Goal: Answer question/provide support: Share knowledge or assist other users

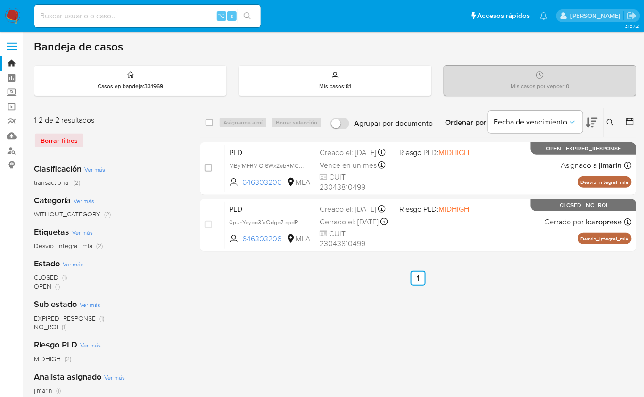
click at [12, 17] on img at bounding box center [13, 16] width 16 height 16
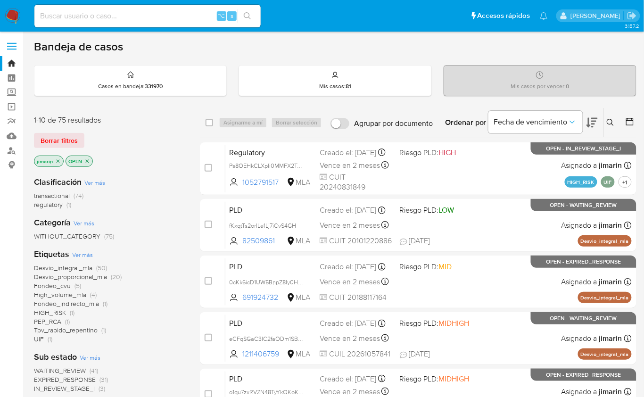
click at [609, 124] on icon at bounding box center [611, 123] width 8 height 8
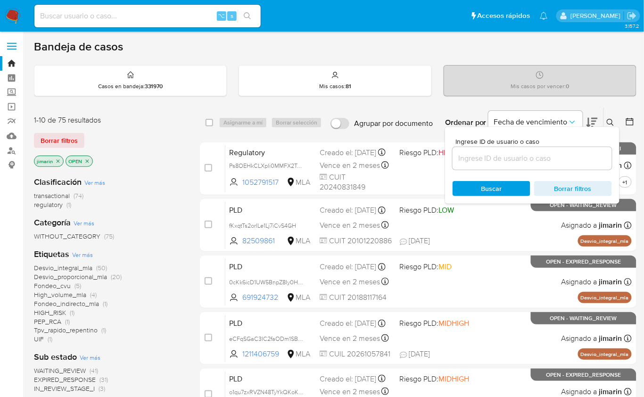
click at [570, 149] on div at bounding box center [532, 158] width 159 height 23
click at [565, 156] on input at bounding box center [532, 158] width 159 height 12
click at [522, 154] on input at bounding box center [532, 158] width 159 height 12
paste input "306966547"
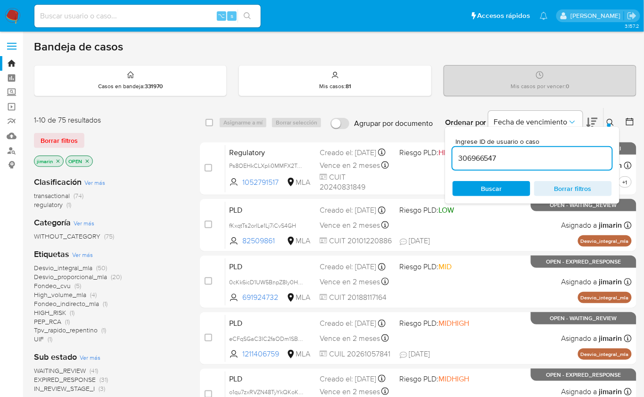
paste input "306966547"
type input "306966547306966547"
click at [529, 163] on input at bounding box center [532, 158] width 159 height 12
paste input "306966547"
type input "306966547"
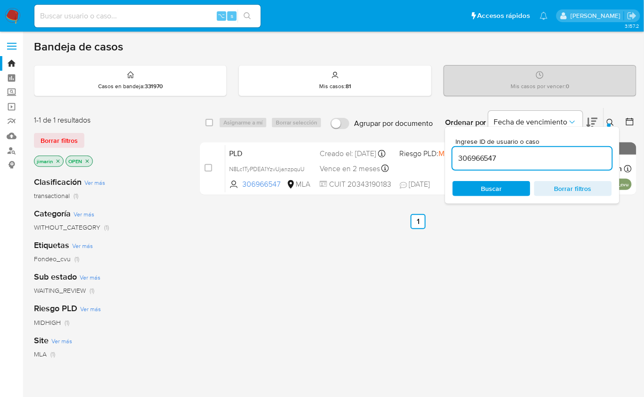
click at [610, 124] on div at bounding box center [609, 126] width 4 height 4
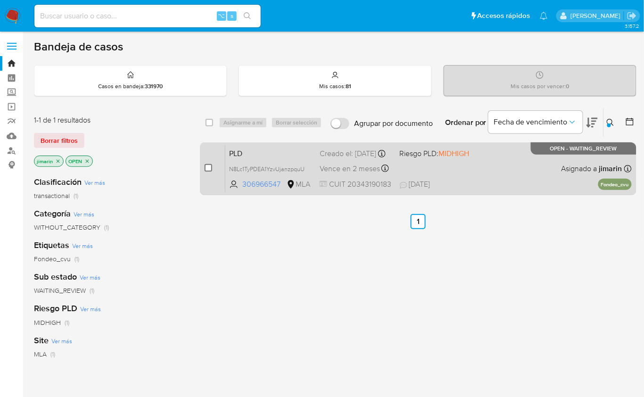
click at [209, 168] on input "checkbox" at bounding box center [209, 168] width 8 height 8
checkbox input "true"
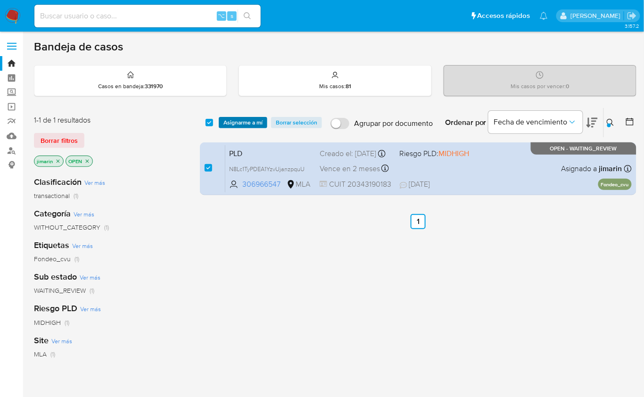
click at [237, 126] on span "Asignarme a mí" at bounding box center [243, 122] width 39 height 9
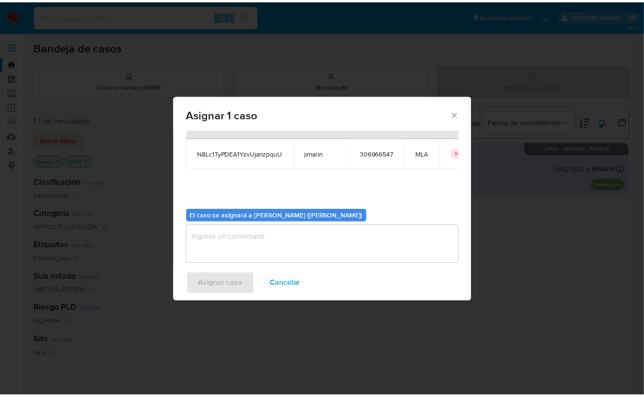
scroll to position [48, 0]
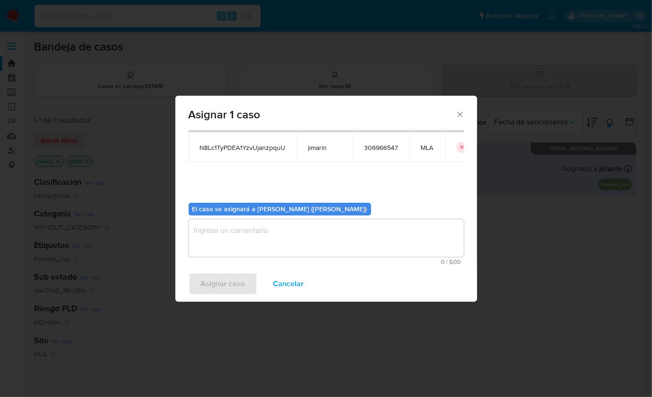
drag, startPoint x: 250, startPoint y: 217, endPoint x: 233, endPoint y: 245, distance: 32.8
click at [250, 217] on div "El caso se asignará a Jian Greyss Marin Mieles (jimarin) 0 / 500 500 caracteres…" at bounding box center [326, 230] width 275 height 70
click at [232, 246] on textarea "assign-modal" at bounding box center [326, 238] width 275 height 38
click at [221, 274] on span "Asignar caso" at bounding box center [223, 283] width 44 height 21
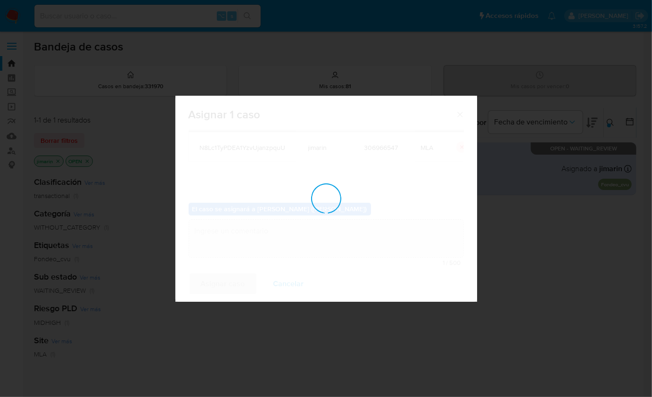
checkbox input "false"
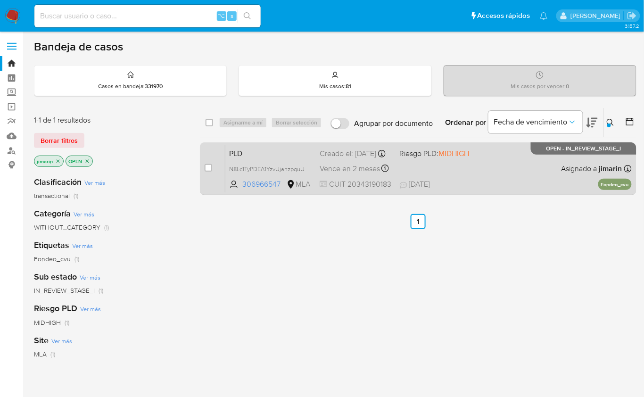
click at [484, 157] on div "PLD N8Lc1TyPDEA1YzvUjanzpquU 306966547 MLA Riesgo PLD: MIDHIGH Creado el: 12/08…" at bounding box center [428, 169] width 406 height 48
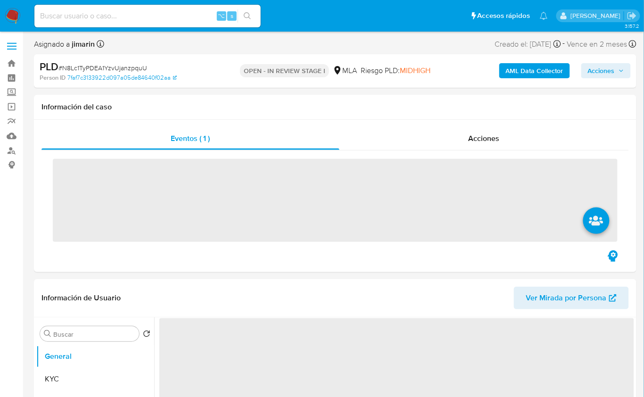
click at [123, 67] on span "# N8Lc1TyPDEA1YzvUjanzpquU" at bounding box center [102, 67] width 89 height 9
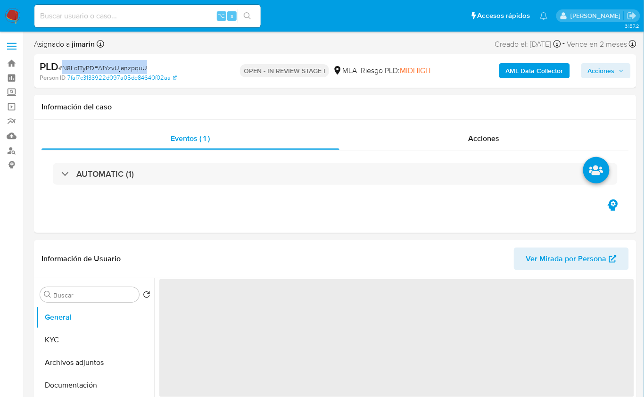
click at [123, 67] on span "# N8Lc1TyPDEA1YzvUjanzpquU" at bounding box center [102, 67] width 89 height 9
copy span "N8Lc1TyPDEA1YzvUjanzpquU"
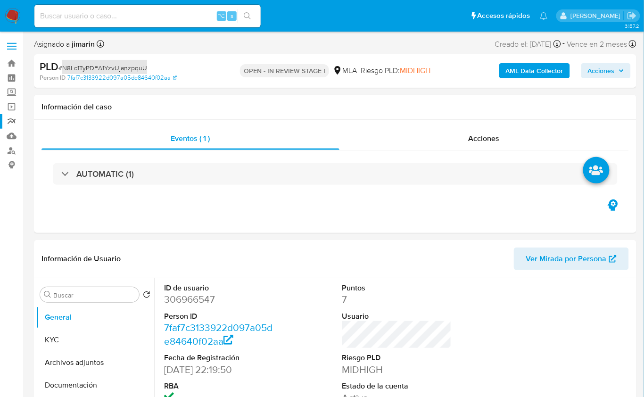
select select "10"
click at [199, 302] on dd "306966547" at bounding box center [218, 299] width 109 height 13
copy dd "306966547"
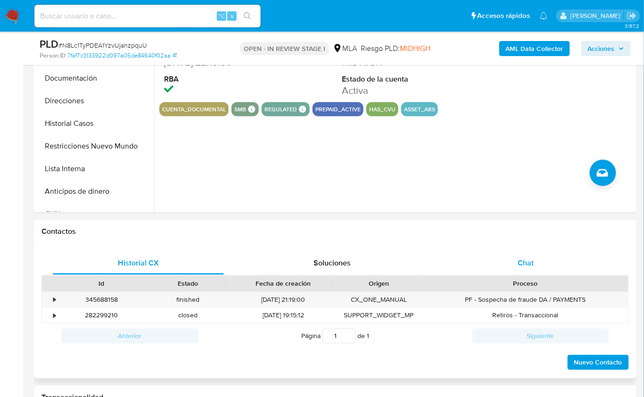
click at [553, 265] on div "Chat" at bounding box center [525, 263] width 171 height 23
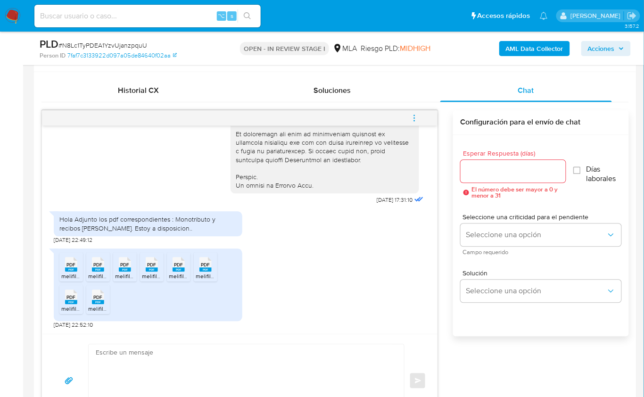
scroll to position [451, 0]
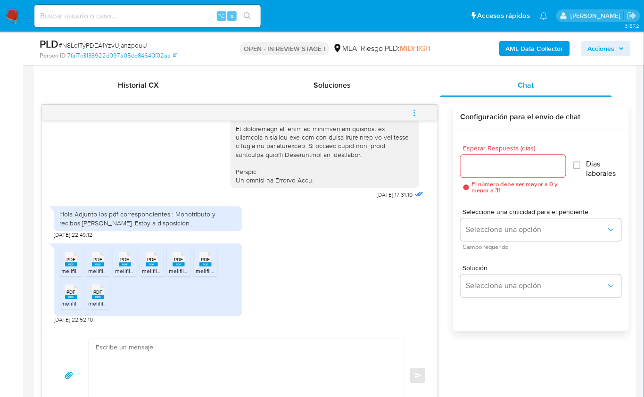
click at [69, 252] on icon at bounding box center [71, 259] width 12 height 15
click at [97, 258] on span "PDF" at bounding box center [98, 260] width 9 height 6
click at [120, 265] on rect at bounding box center [125, 265] width 12 height 4
click at [150, 266] on icon "PDF" at bounding box center [152, 259] width 12 height 17
click at [182, 268] on span "melifile7115317790905292731.pdf" at bounding box center [210, 271] width 83 height 8
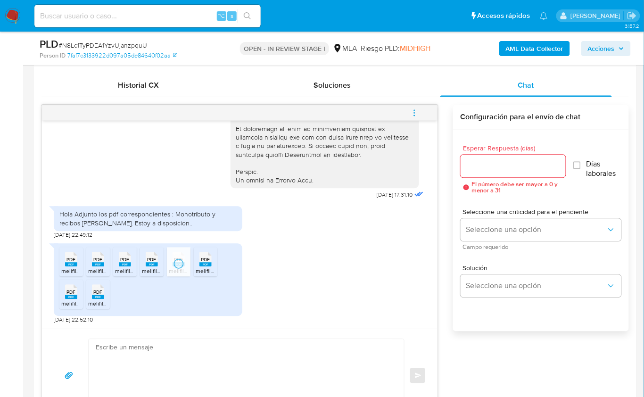
click at [209, 267] on span "melifile7250827050879496775.pdf" at bounding box center [240, 271] width 88 height 8
click at [75, 292] on span "PDF" at bounding box center [71, 293] width 9 height 6
click at [77, 267] on icon at bounding box center [71, 259] width 12 height 15
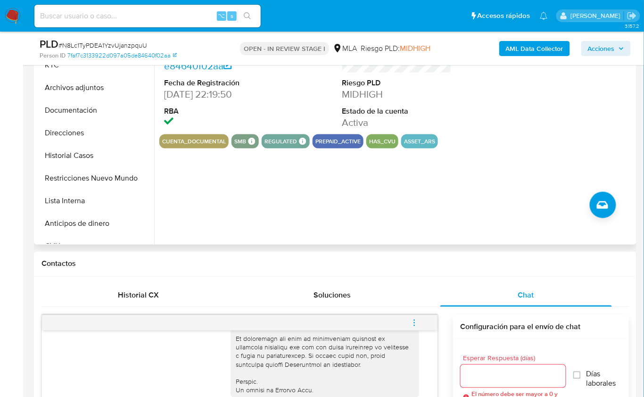
scroll to position [122, 0]
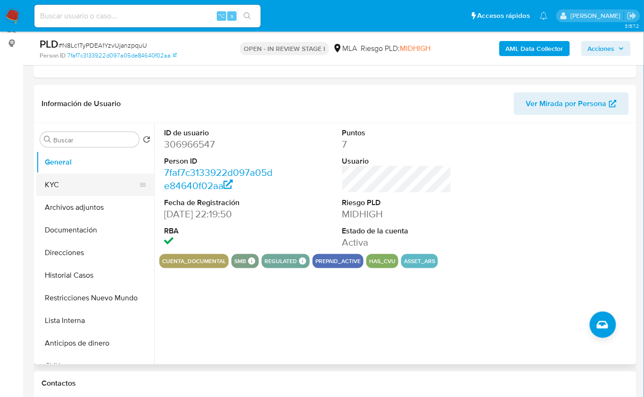
click at [80, 188] on button "KYC" at bounding box center [91, 185] width 110 height 23
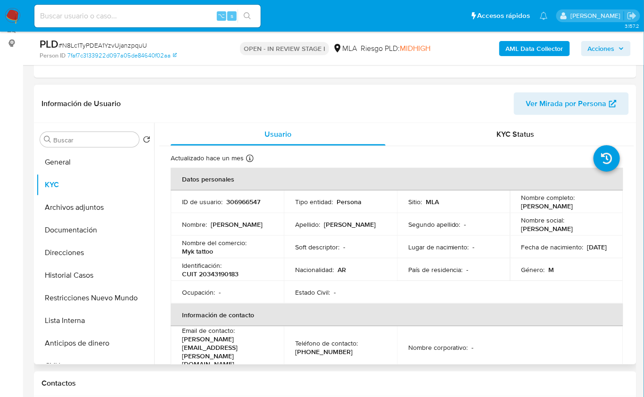
click at [242, 277] on td "Identificación : CUIT 20343190183" at bounding box center [227, 269] width 113 height 23
click at [220, 276] on p "CUIT 20343190183" at bounding box center [210, 274] width 57 height 8
copy p "20343190183"
click at [232, 275] on p "CUIT 20343190183" at bounding box center [210, 274] width 57 height 8
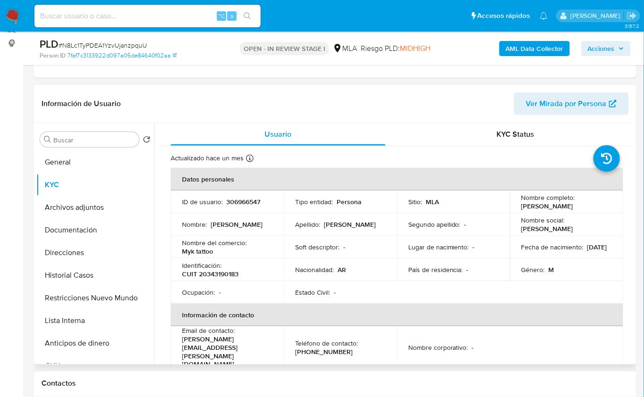
click at [232, 273] on p "CUIT 20343190183" at bounding box center [210, 274] width 57 height 8
click at [213, 274] on p "CUIT 20343190183" at bounding box center [210, 274] width 57 height 8
click at [218, 273] on p "CUIT 20343190183" at bounding box center [210, 274] width 57 height 8
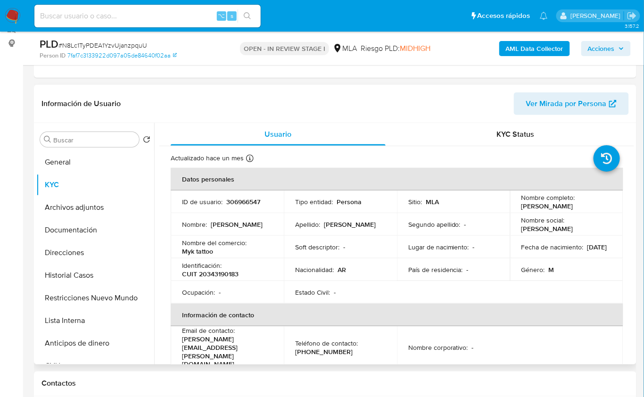
click at [221, 275] on p "CUIT 20343190183" at bounding box center [210, 274] width 57 height 8
click at [224, 273] on p "CUIT 20343190183" at bounding box center [210, 274] width 57 height 8
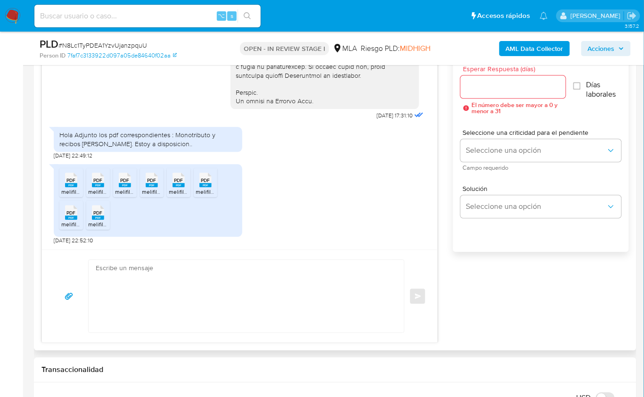
scroll to position [545, 0]
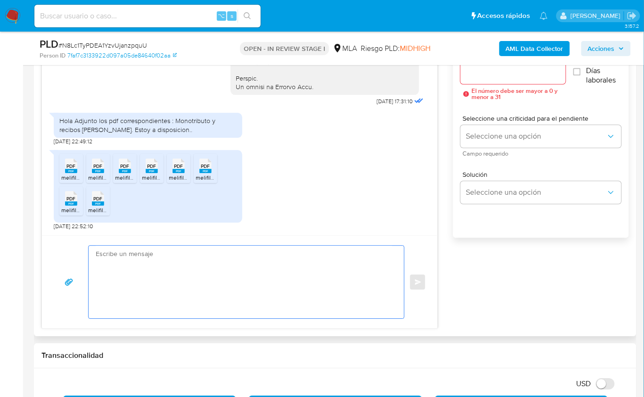
click at [269, 291] on textarea at bounding box center [244, 282] width 297 height 73
paste textarea "Hola , En función de las operaciones registradas en tu cuenta de Mercado Pago, …"
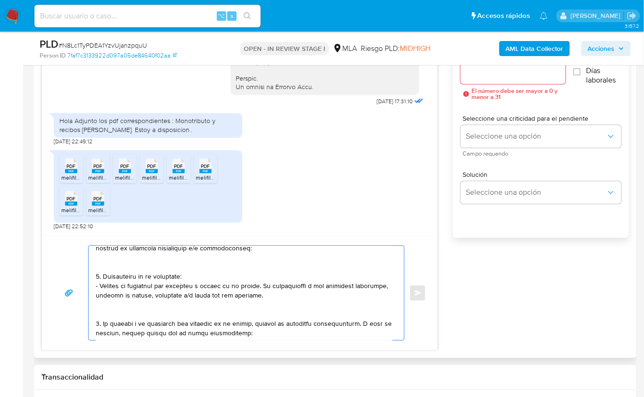
scroll to position [0, 0]
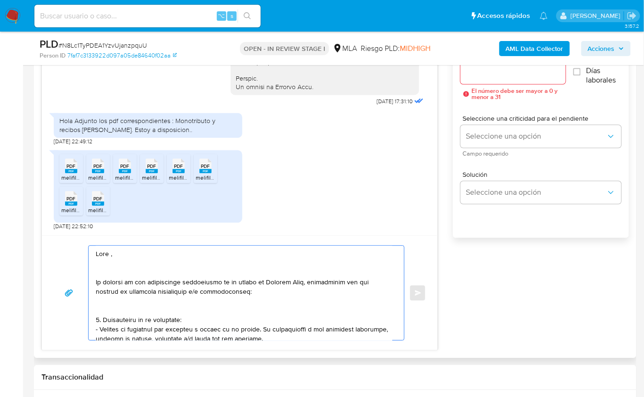
drag, startPoint x: 97, startPoint y: 263, endPoint x: 258, endPoint y: 293, distance: 163.7
click at [258, 293] on textarea at bounding box center [244, 293] width 297 height 94
paste textarea "Muchas gracias por la respuesta. Analizamos tu caso y notamos que la informació…"
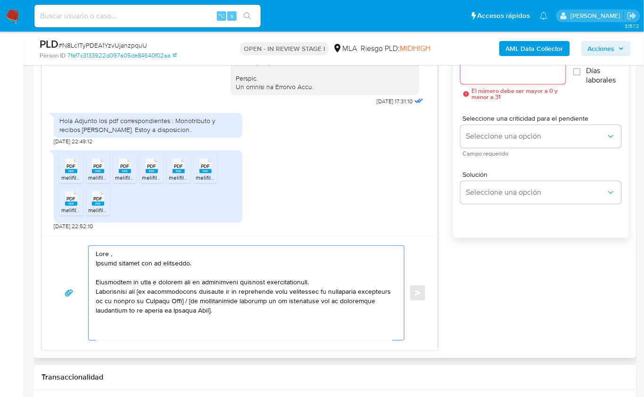
click at [132, 256] on textarea at bounding box center [244, 293] width 297 height 94
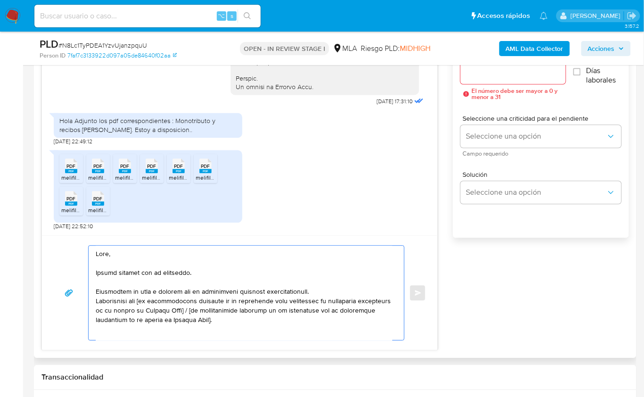
click at [327, 289] on textarea at bounding box center [244, 293] width 297 height 94
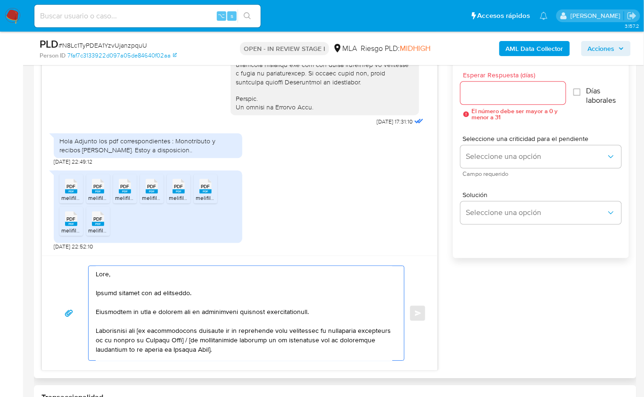
scroll to position [524, 0]
click at [143, 328] on textarea at bounding box center [244, 314] width 297 height 94
drag, startPoint x: 228, startPoint y: 351, endPoint x: 188, endPoint y: 341, distance: 41.2
click at [188, 341] on textarea at bounding box center [244, 314] width 297 height 94
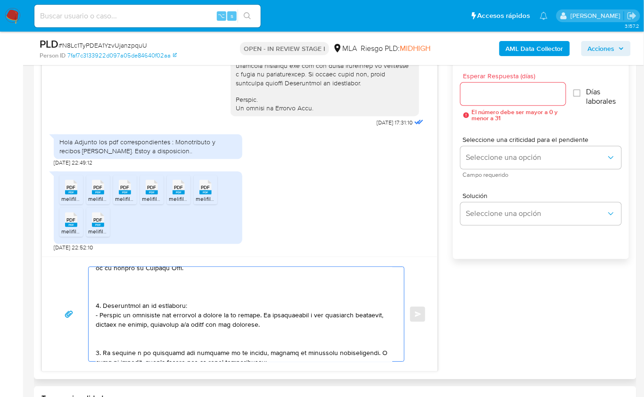
scroll to position [73, 0]
drag, startPoint x: 259, startPoint y: 323, endPoint x: 116, endPoint y: 285, distance: 147.9
click at [116, 285] on textarea at bounding box center [244, 314] width 297 height 94
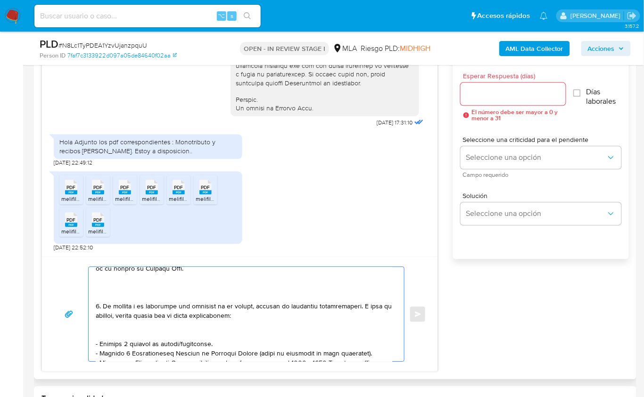
click at [117, 297] on textarea at bounding box center [244, 314] width 297 height 94
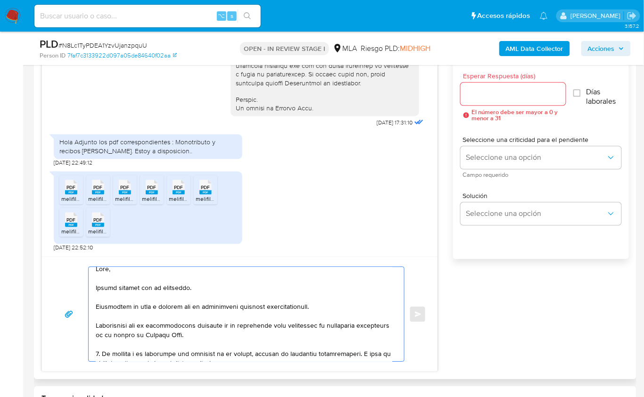
scroll to position [6, 0]
click at [99, 355] on textarea at bounding box center [244, 314] width 297 height 94
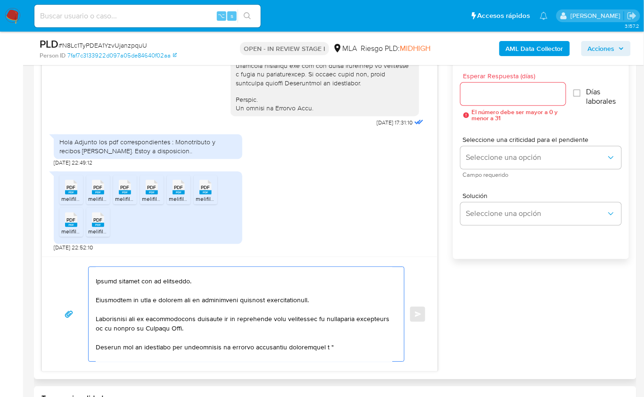
paste textarea "SERVICIOS DE FINANCIACIÓN Y ACTIVIDADES FINANCIERAS N.C.P."
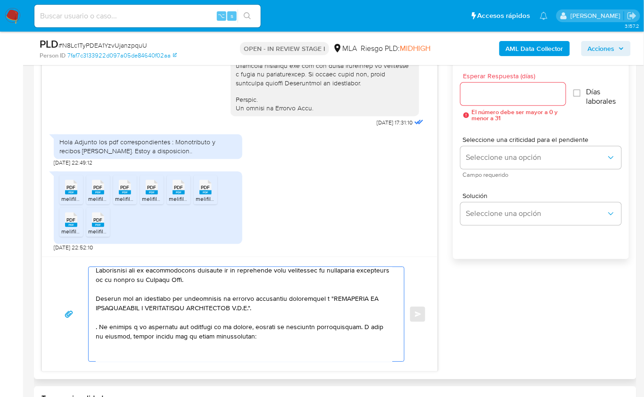
scroll to position [76, 0]
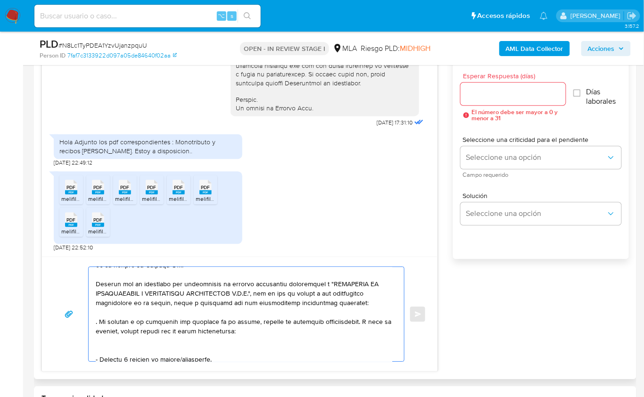
click at [265, 330] on textarea at bounding box center [244, 314] width 297 height 94
click at [92, 320] on div at bounding box center [244, 314] width 311 height 94
click at [96, 322] on textarea at bounding box center [244, 314] width 297 height 94
drag, startPoint x: 270, startPoint y: 330, endPoint x: 355, endPoint y: 321, distance: 85.3
click at [355, 321] on textarea at bounding box center [244, 314] width 297 height 94
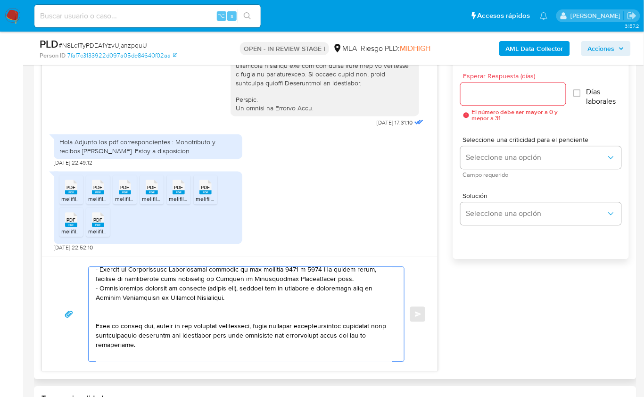
scroll to position [199, 0]
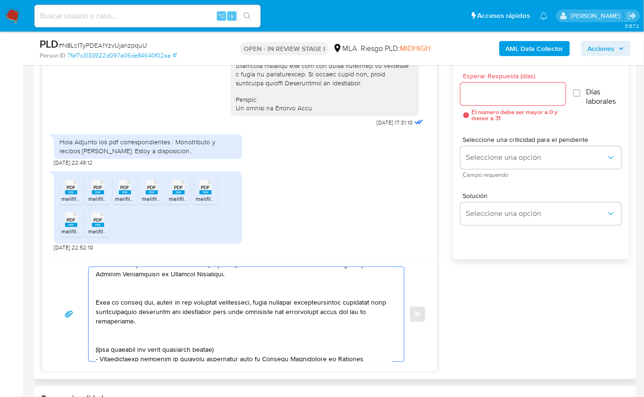
drag, startPoint x: 113, startPoint y: 288, endPoint x: 170, endPoint y: 319, distance: 65.4
click at [170, 319] on textarea at bounding box center [244, 314] width 297 height 94
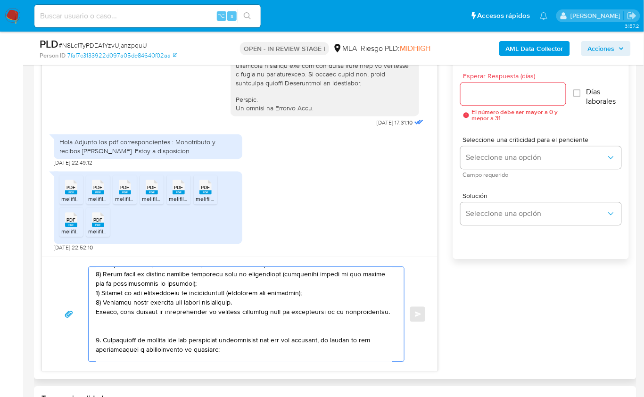
scroll to position [95, 0]
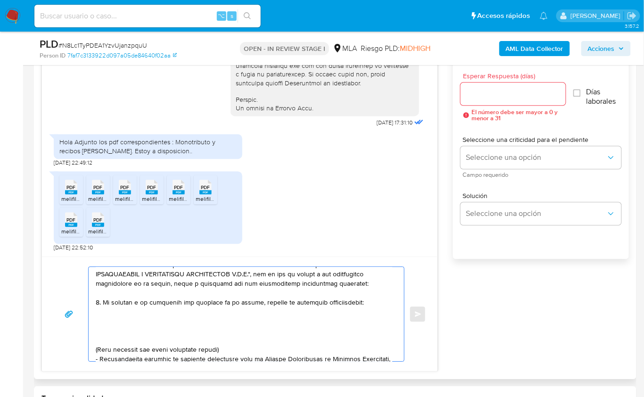
drag, startPoint x: 204, startPoint y: 347, endPoint x: 99, endPoint y: 315, distance: 109.2
click at [99, 315] on textarea at bounding box center [244, 314] width 297 height 94
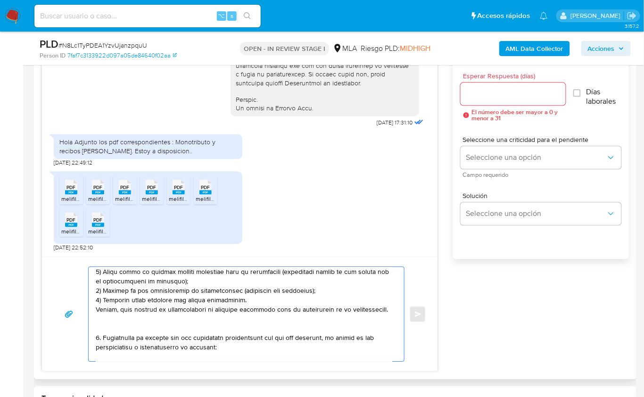
scroll to position [196, 0]
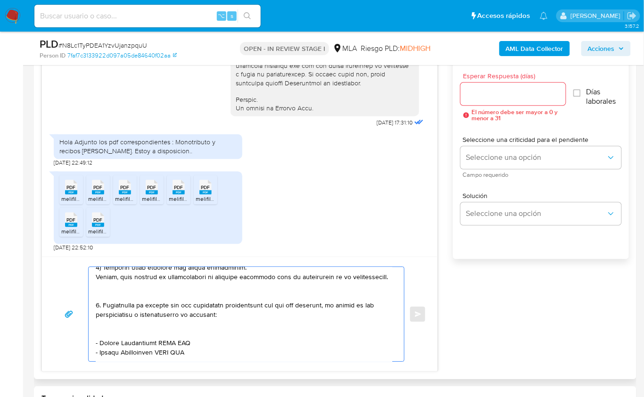
click at [107, 301] on textarea at bounding box center [244, 314] width 297 height 94
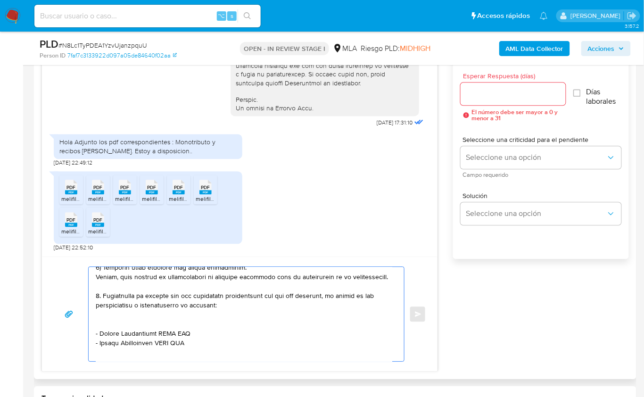
click at [108, 324] on textarea at bounding box center [244, 314] width 297 height 94
drag, startPoint x: 99, startPoint y: 331, endPoint x: 160, endPoint y: 333, distance: 60.8
click at [160, 333] on textarea at bounding box center [244, 314] width 297 height 94
paste textarea "Brenda Magali GALARZA"
click at [156, 335] on textarea at bounding box center [244, 314] width 297 height 94
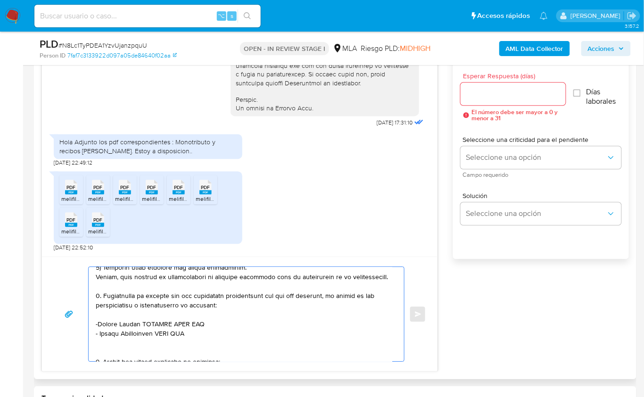
click at [158, 331] on textarea at bounding box center [244, 314] width 297 height 94
click at [187, 329] on textarea at bounding box center [244, 314] width 297 height 94
paste textarea "27411114266"
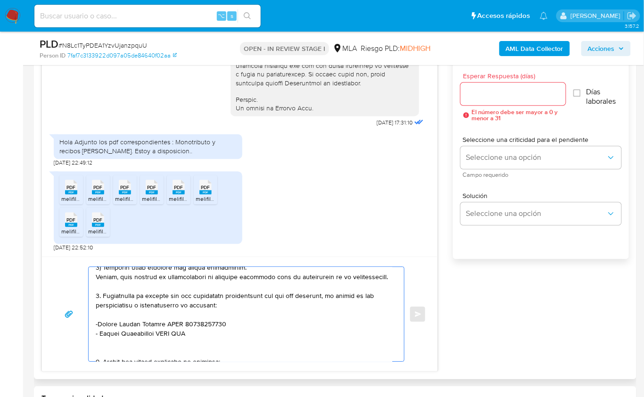
drag, startPoint x: 99, startPoint y: 341, endPoint x: 157, endPoint y: 343, distance: 58.5
click at [157, 343] on textarea at bounding box center [244, 314] width 297 height 94
paste textarea "Evelin Ayelen Ibanez"
click at [185, 340] on textarea at bounding box center [244, 314] width 297 height 94
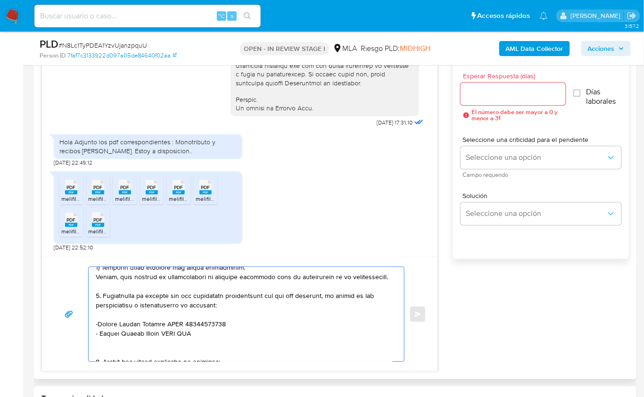
paste textarea "27456490048"
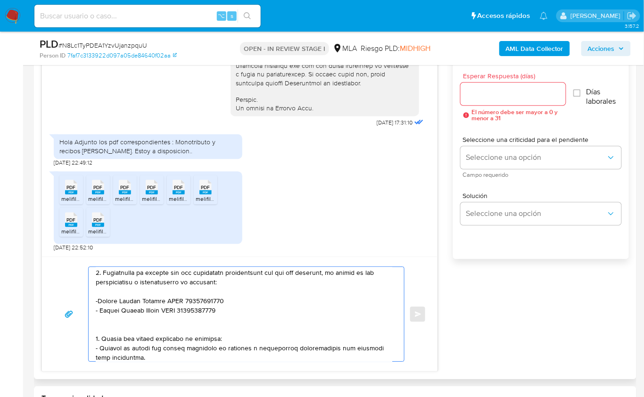
scroll to position [222, 0]
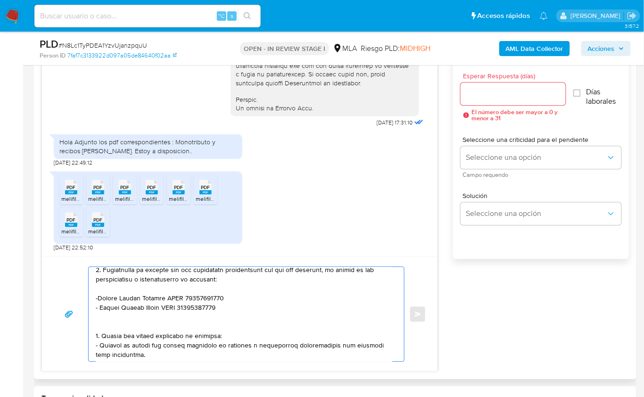
click at [122, 336] on textarea at bounding box center [244, 314] width 297 height 94
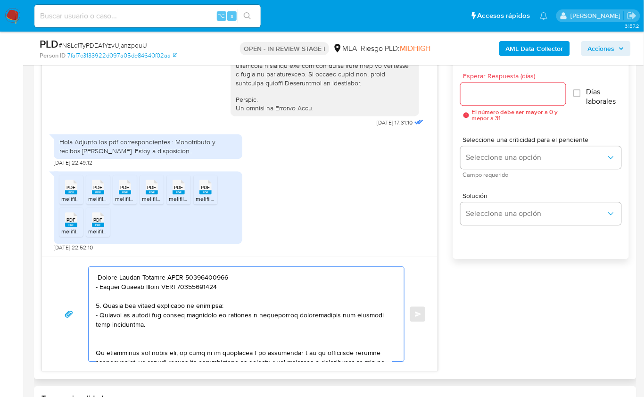
scroll to position [269, 0]
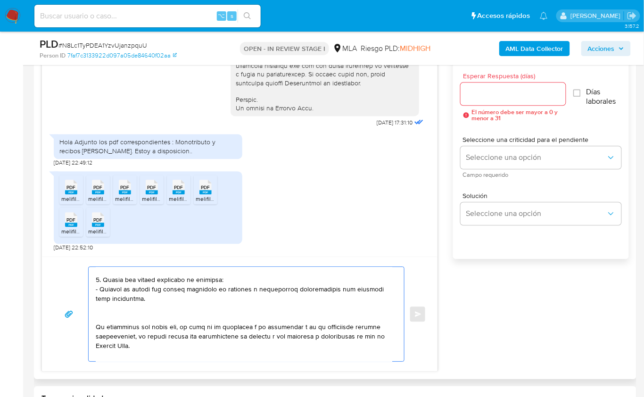
drag, startPoint x: 128, startPoint y: 307, endPoint x: 95, endPoint y: 286, distance: 39.6
click at [95, 286] on div at bounding box center [244, 314] width 311 height 94
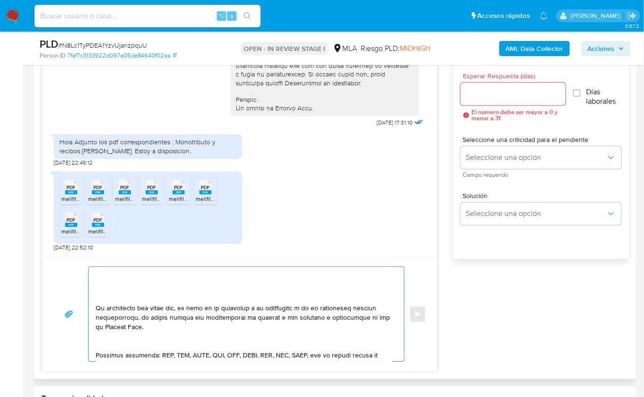
click at [100, 300] on textarea at bounding box center [244, 314] width 297 height 94
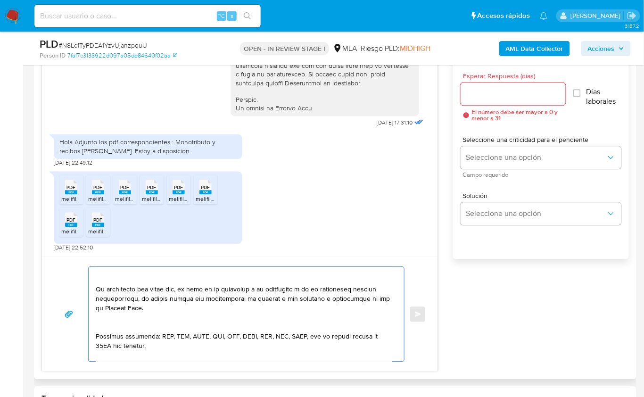
click at [138, 288] on textarea at bounding box center [244, 314] width 297 height 94
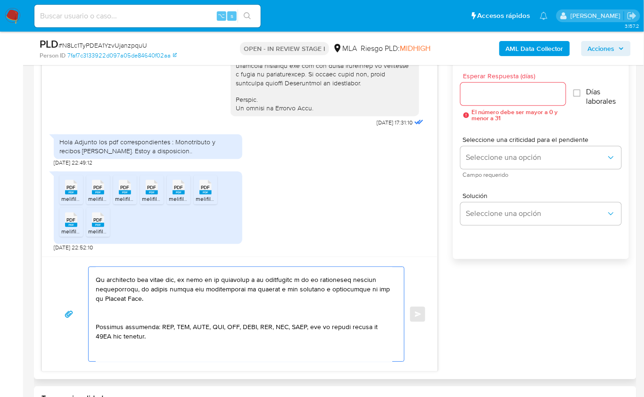
scroll to position [259, 0]
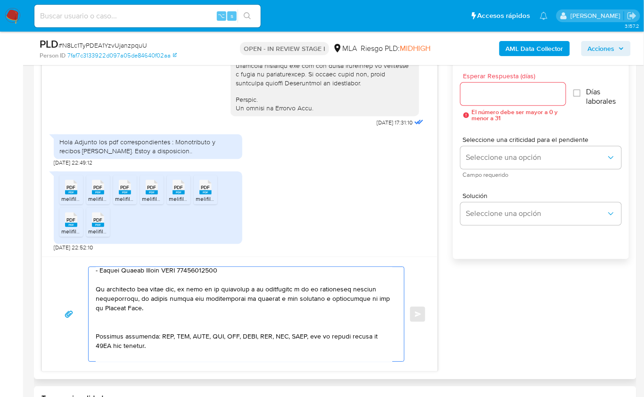
click at [118, 333] on textarea at bounding box center [244, 314] width 297 height 94
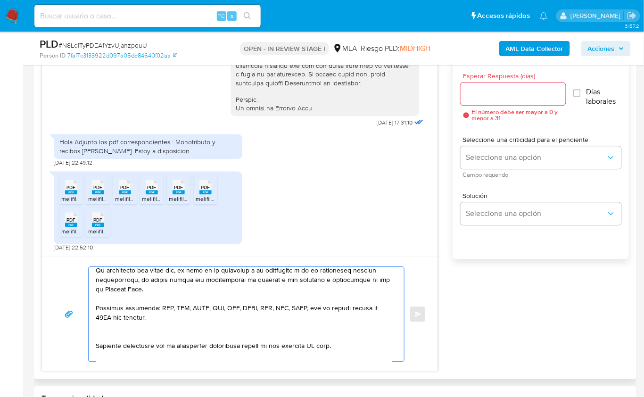
scroll to position [281, 0]
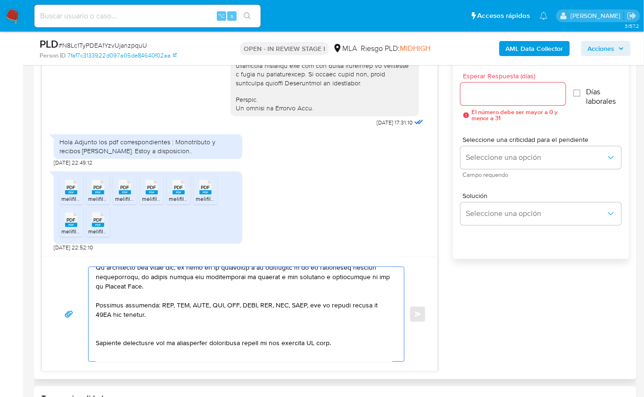
click at [112, 337] on textarea at bounding box center [244, 314] width 297 height 94
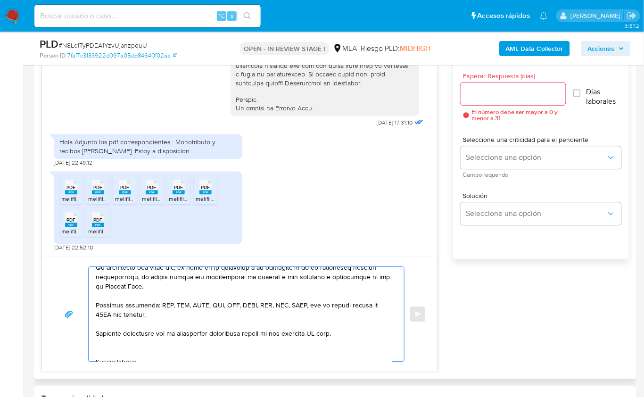
click at [342, 344] on textarea at bounding box center [244, 314] width 297 height 94
click at [317, 340] on textarea at bounding box center [244, 314] width 297 height 94
click at [320, 342] on textarea at bounding box center [244, 314] width 297 height 94
click at [253, 354] on textarea at bounding box center [244, 314] width 297 height 94
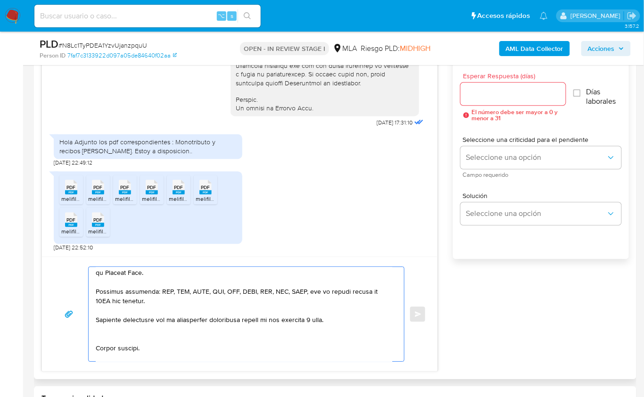
click at [118, 349] on textarea at bounding box center [244, 314] width 297 height 94
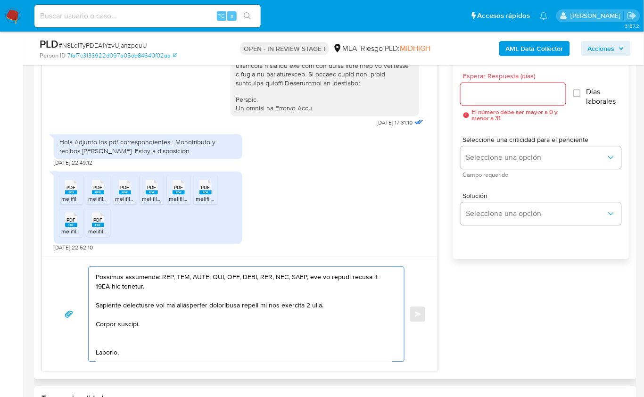
scroll to position [323, 0]
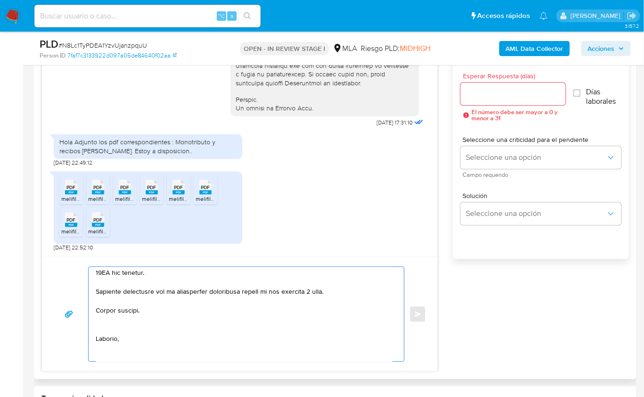
click at [110, 342] on textarea at bounding box center [244, 314] width 297 height 94
click at [116, 334] on textarea at bounding box center [244, 314] width 297 height 94
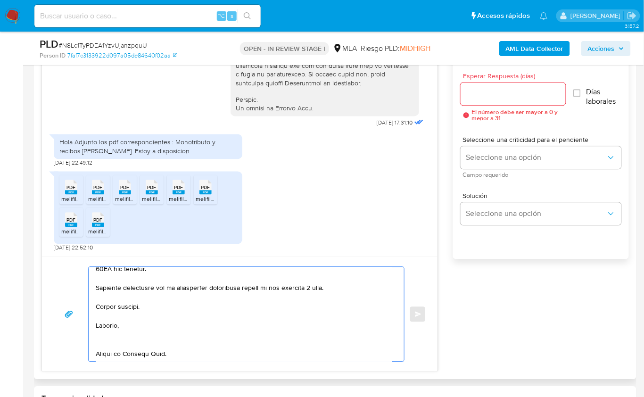
click at [107, 334] on textarea at bounding box center [244, 314] width 297 height 94
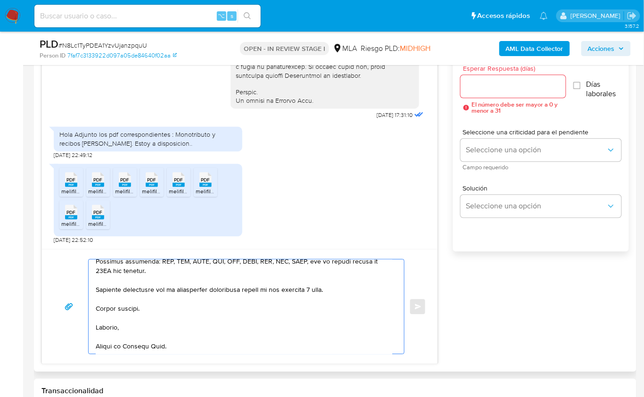
scroll to position [536, 0]
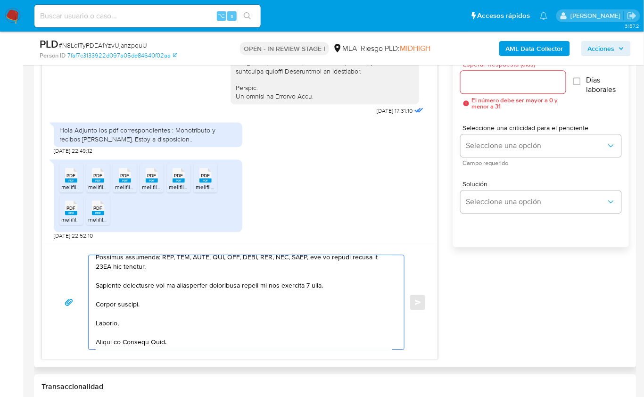
click at [114, 344] on textarea at bounding box center [244, 302] width 297 height 94
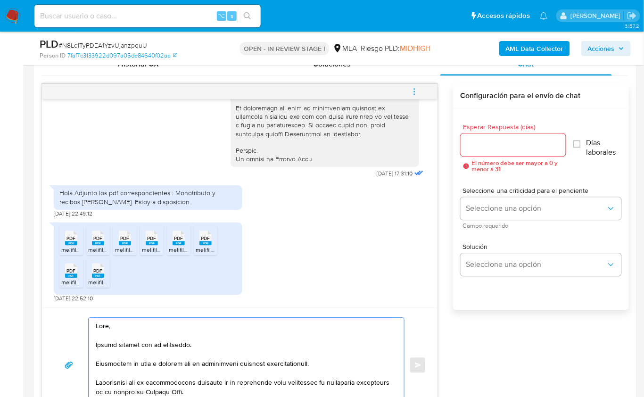
scroll to position [468, 0]
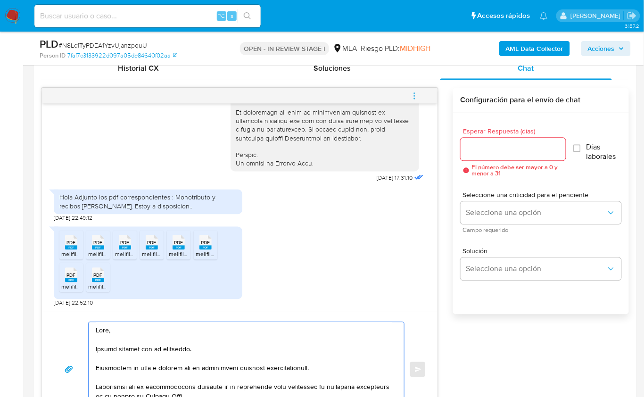
type textarea "Hola, Muchas gracias por la respuesta. Analizamos tu caso y notamos que la info…"
click at [488, 150] on input "Esperar Respuesta (días)" at bounding box center [513, 149] width 105 height 12
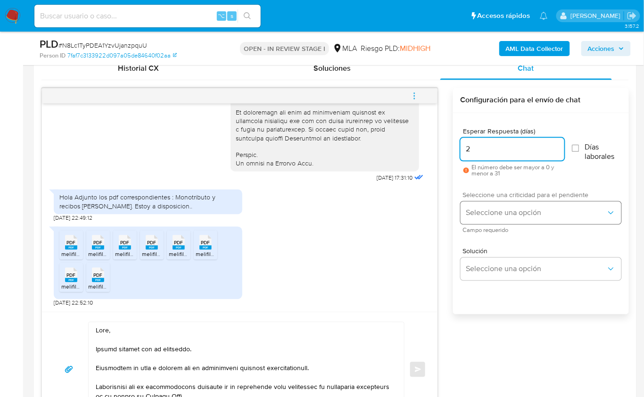
type input "2"
click at [495, 202] on button "Seleccione una opción" at bounding box center [541, 213] width 161 height 23
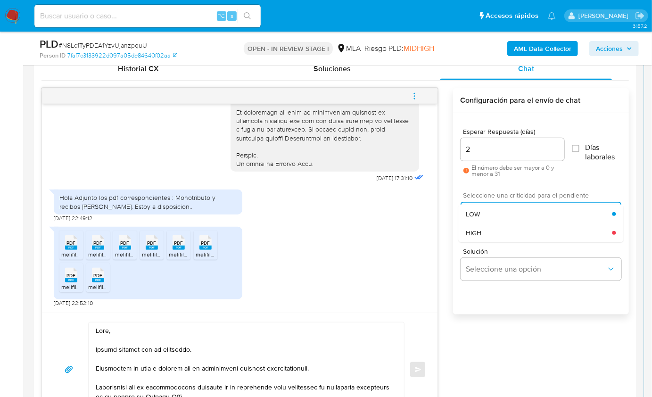
click at [500, 229] on div "HIGH" at bounding box center [539, 233] width 146 height 19
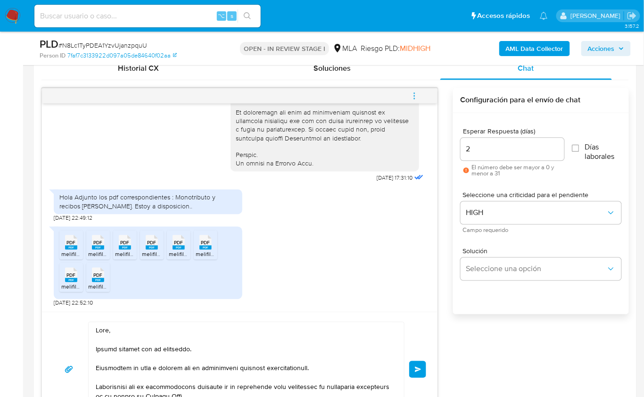
click at [424, 367] on button "Enviar" at bounding box center [417, 369] width 17 height 17
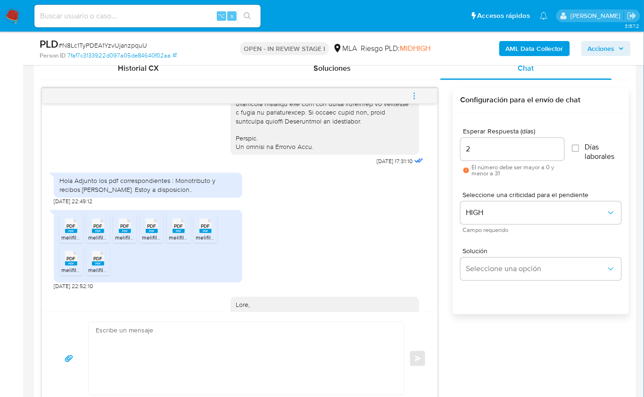
scroll to position [955, 0]
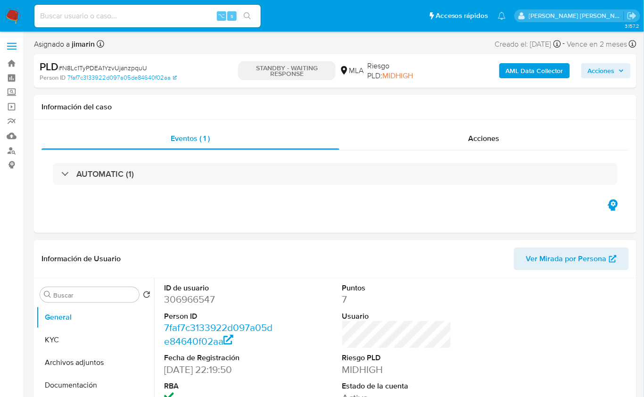
select select "10"
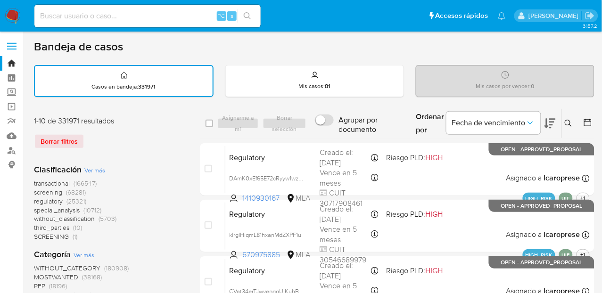
click at [565, 118] on button at bounding box center [570, 123] width 16 height 11
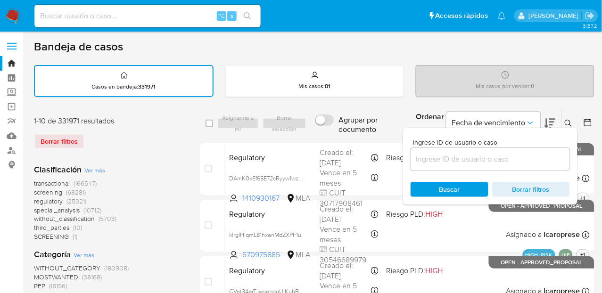
click at [502, 161] on input at bounding box center [490, 159] width 159 height 12
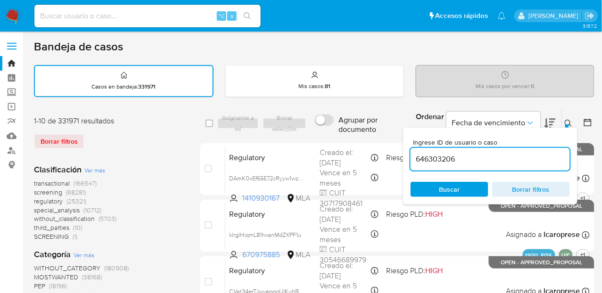
type input "646303206"
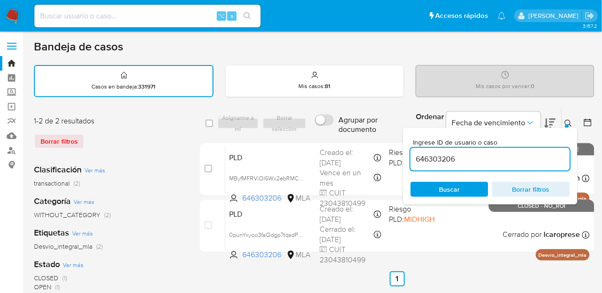
click at [569, 128] on div "Ingrese ID de usuario o caso 646303206 Buscar Borrar filtros" at bounding box center [490, 166] width 174 height 77
click at [569, 124] on icon at bounding box center [569, 124] width 8 height 8
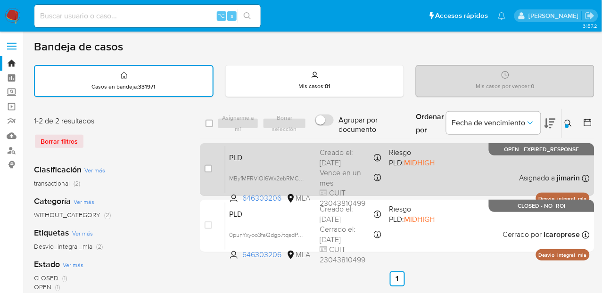
click at [489, 159] on div "PLD MByfMFRViOl6Wx2ebRMCkv3R 646303206 MLA Riesgo PLD: MIDHIGH Creado el: 12/07…" at bounding box center [407, 170] width 365 height 48
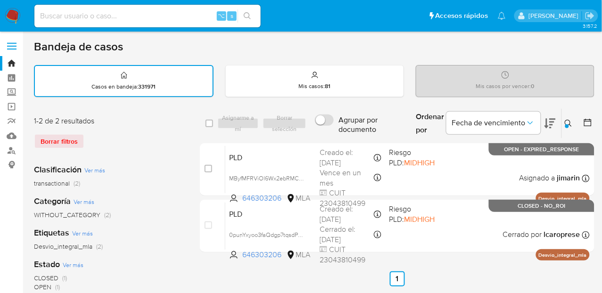
click at [567, 120] on icon at bounding box center [568, 123] width 7 height 7
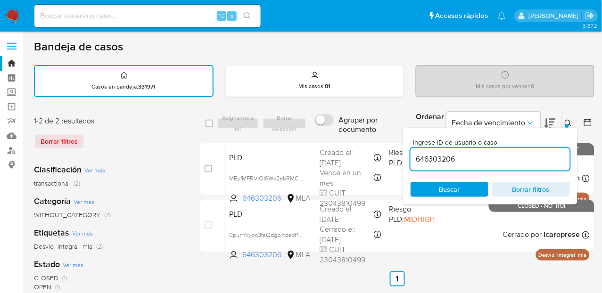
click at [495, 164] on div "646303206" at bounding box center [490, 159] width 159 height 23
click at [490, 158] on input "646303206" at bounding box center [490, 159] width 159 height 12
click at [567, 121] on icon at bounding box center [569, 124] width 8 height 8
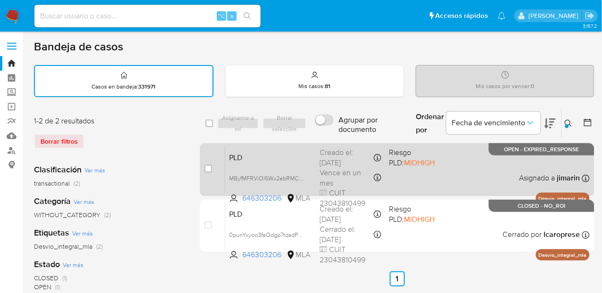
click at [533, 158] on div "PLD MByfMFRViOl6Wx2ebRMCkv3R 646303206 MLA Riesgo PLD: MIDHIGH Creado el: 12/07…" at bounding box center [407, 170] width 365 height 48
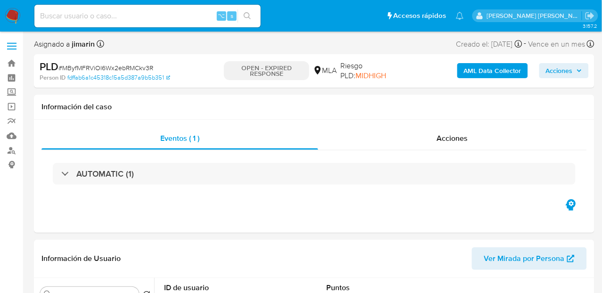
select select "10"
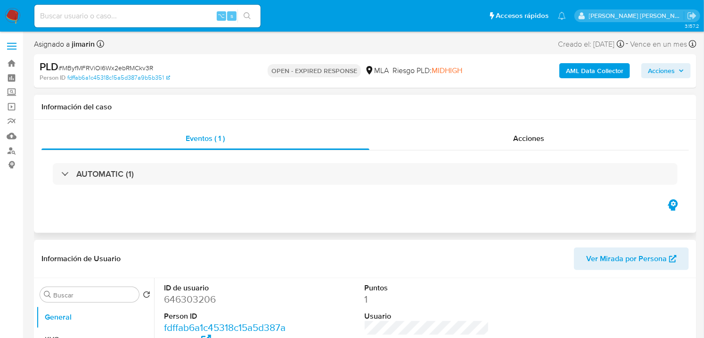
click at [315, 223] on div "Eventos ( 1 ) Acciones AUTOMATIC (1)" at bounding box center [365, 176] width 663 height 113
click at [424, 224] on div "Eventos ( 1 ) Acciones AUTOMATIC (1)" at bounding box center [365, 176] width 663 height 113
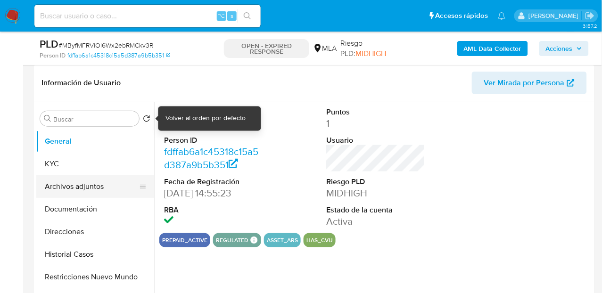
select select "10"
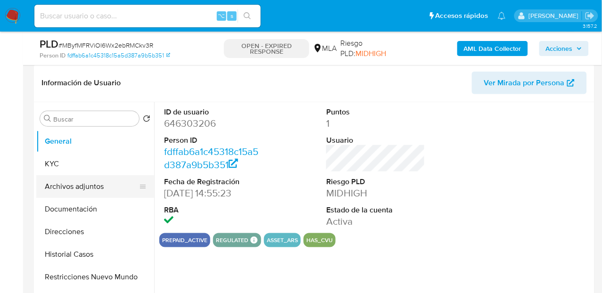
scroll to position [145, 0]
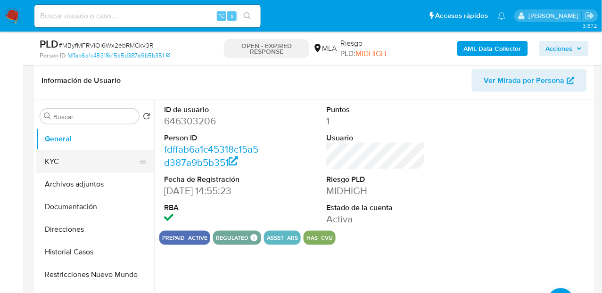
click at [87, 166] on button "KYC" at bounding box center [91, 161] width 110 height 23
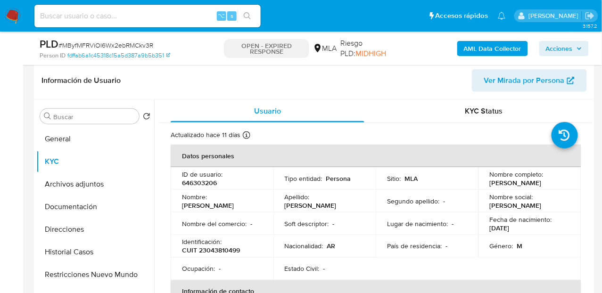
click at [225, 254] on p "CUIT 23043810499" at bounding box center [211, 251] width 58 height 8
copy p "23043810499"
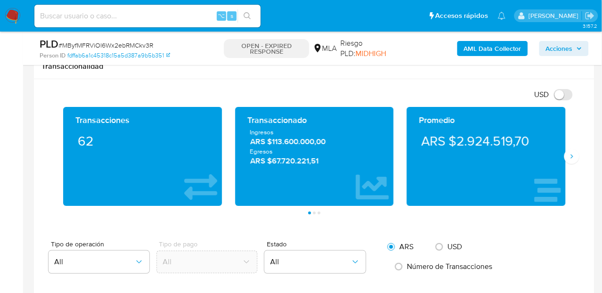
scroll to position [630, 0]
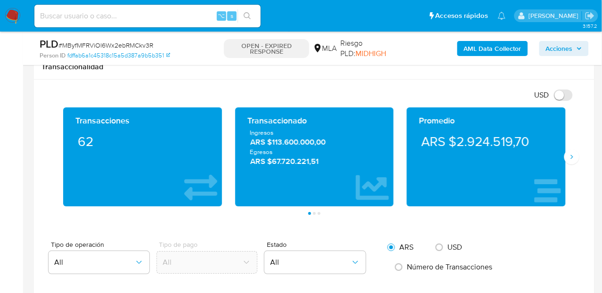
click at [573, 159] on icon "Siguiente" at bounding box center [572, 157] width 8 height 8
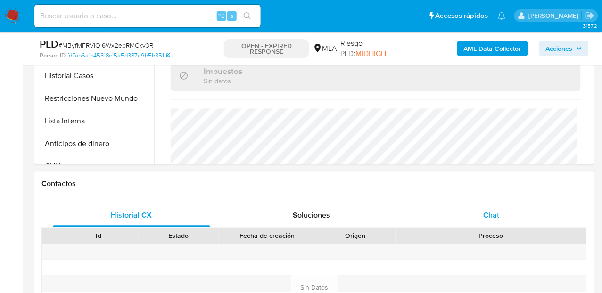
click at [522, 207] on div "Chat" at bounding box center [491, 216] width 157 height 23
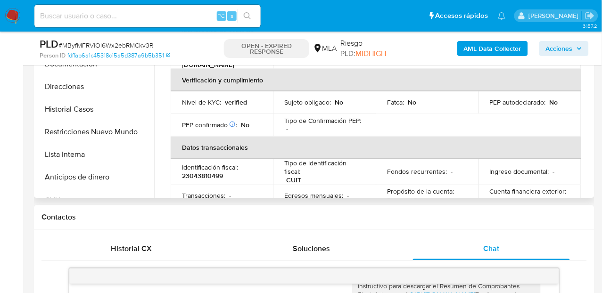
scroll to position [19, 0]
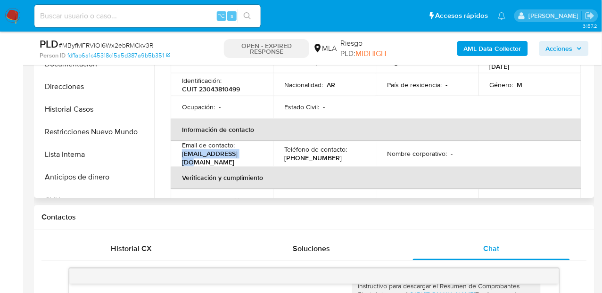
drag, startPoint x: 245, startPoint y: 159, endPoint x: 180, endPoint y: 159, distance: 64.6
click at [180, 159] on td "Email de contacto : hajorge3@gmail.com" at bounding box center [222, 153] width 103 height 25
copy p "hajorge3@gmail.com"
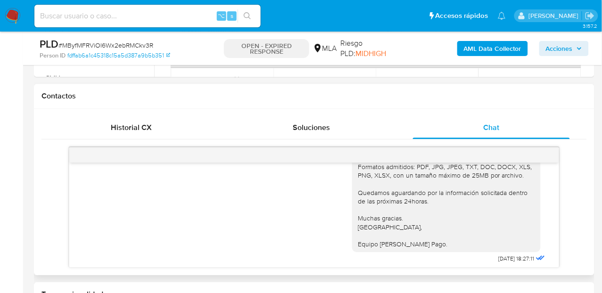
scroll to position [282, 0]
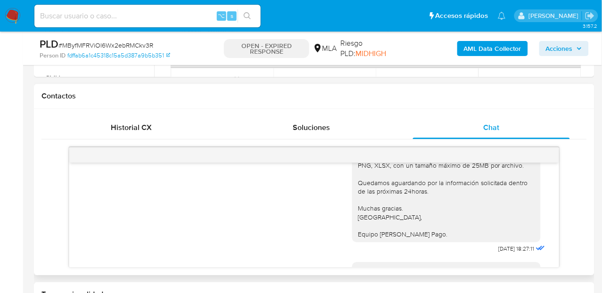
click at [537, 250] on icon at bounding box center [540, 248] width 6 height 5
click at [534, 254] on icon at bounding box center [539, 247] width 11 height 11
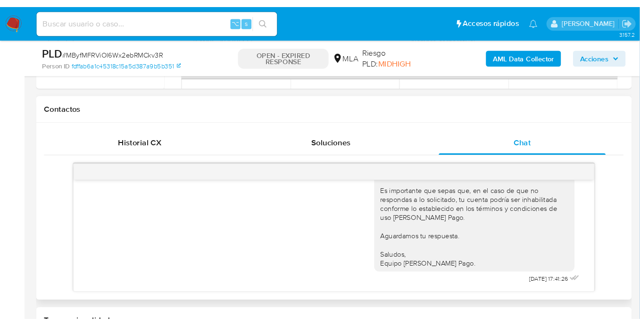
scroll to position [448, 0]
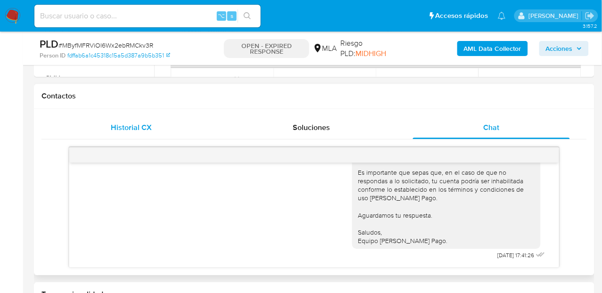
click at [139, 134] on div "Historial CX" at bounding box center [131, 127] width 157 height 23
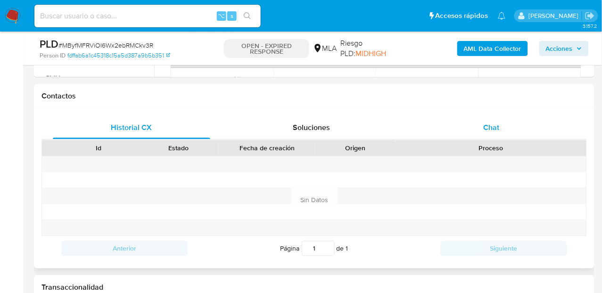
click at [503, 128] on div "Chat" at bounding box center [491, 127] width 157 height 23
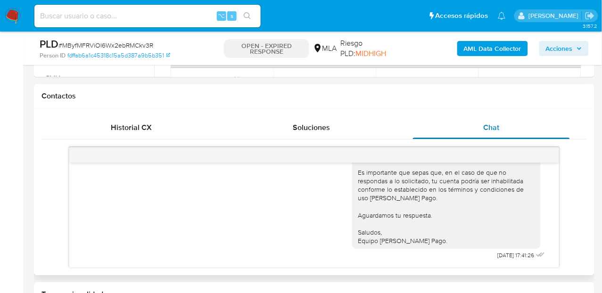
click at [548, 116] on div "Chat" at bounding box center [491, 127] width 157 height 23
click at [540, 122] on div "Chat" at bounding box center [491, 127] width 157 height 23
click at [534, 125] on div "Chat" at bounding box center [491, 127] width 157 height 23
click at [523, 126] on div "Chat" at bounding box center [491, 127] width 157 height 23
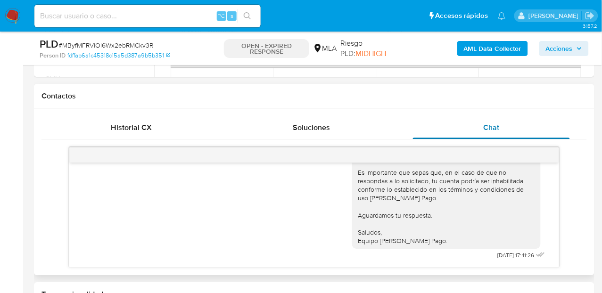
click at [514, 125] on div "Chat" at bounding box center [491, 127] width 157 height 23
click at [529, 132] on div "Chat" at bounding box center [491, 127] width 157 height 23
click at [579, 191] on div "Hola Hugo, En función de las operaciones registradas en tu cuenta de Mercado Pa…" at bounding box center [314, 207] width 546 height 121
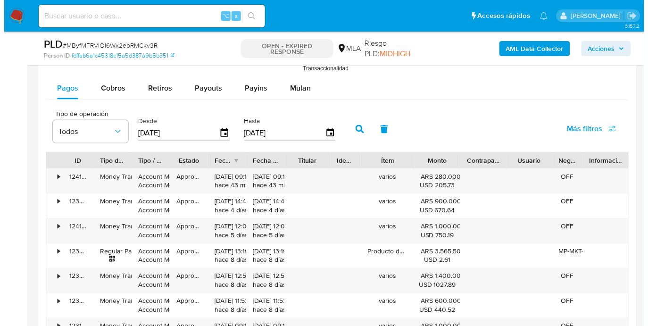
scroll to position [1058, 0]
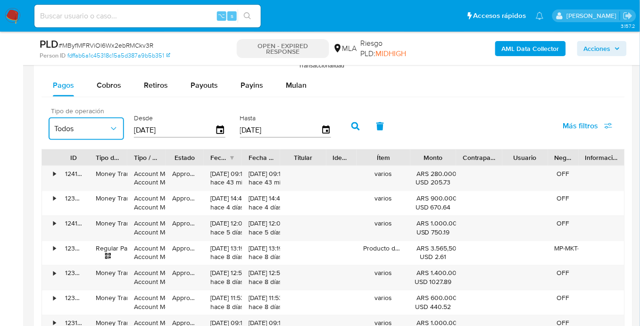
click at [119, 130] on button "Todos" at bounding box center [86, 128] width 75 height 23
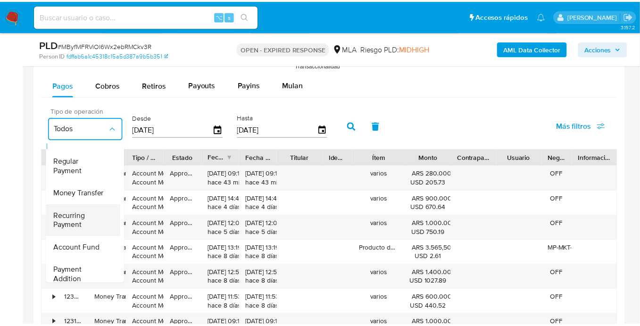
scroll to position [15, 0]
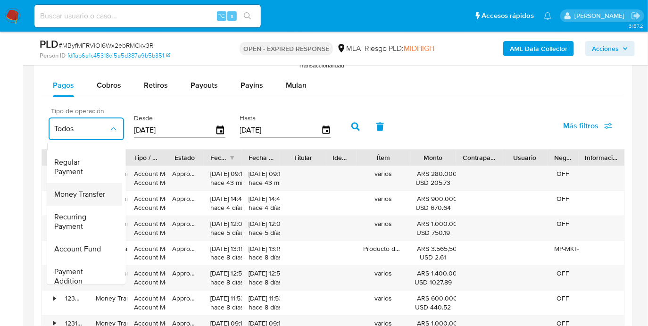
click at [85, 195] on span "Money Transfer" at bounding box center [79, 193] width 51 height 9
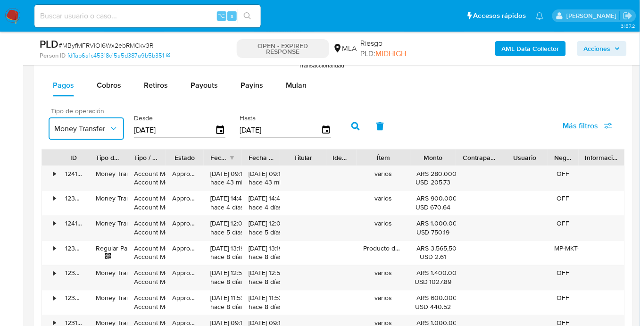
click at [110, 126] on icon "button" at bounding box center [113, 128] width 9 height 9
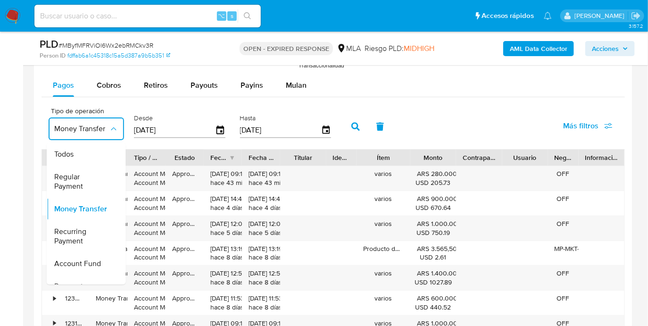
click at [89, 166] on div "Regular Payment" at bounding box center [81, 181] width 55 height 32
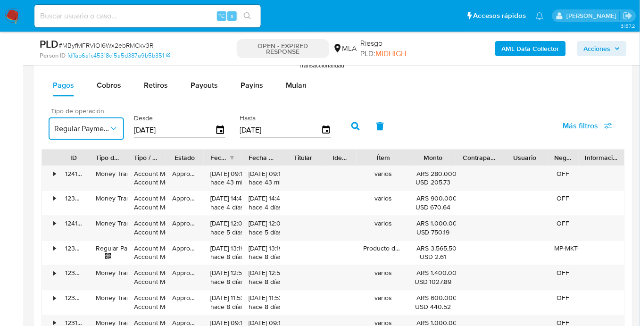
click at [88, 126] on span "Regular Payment" at bounding box center [81, 128] width 55 height 9
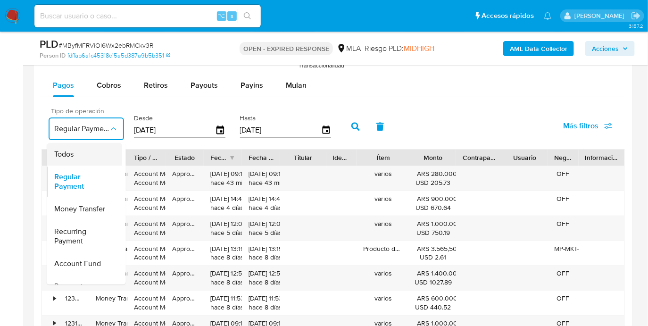
click at [82, 152] on div "Todos" at bounding box center [81, 153] width 55 height 23
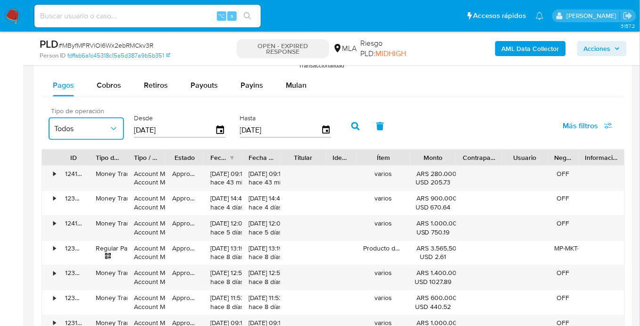
click at [117, 124] on icon "button" at bounding box center [113, 128] width 9 height 9
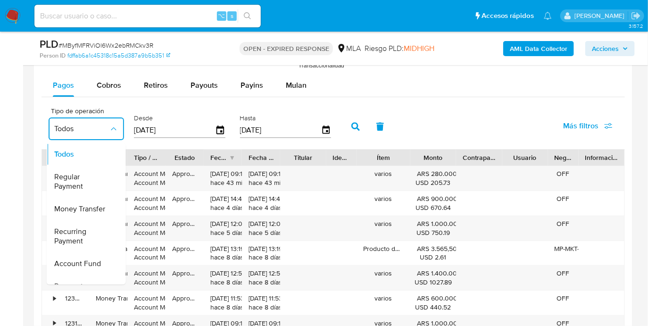
click at [159, 125] on input "06/06/2025" at bounding box center [174, 130] width 81 height 15
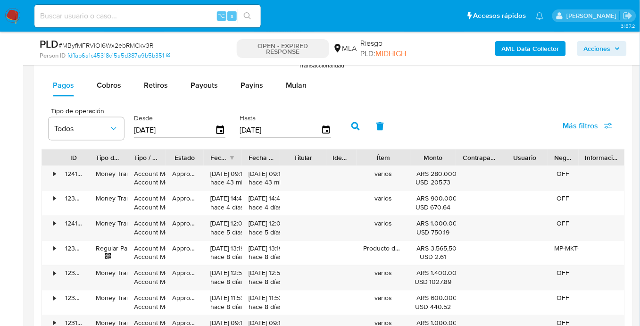
click at [265, 135] on input "03/09/2025" at bounding box center [280, 130] width 81 height 15
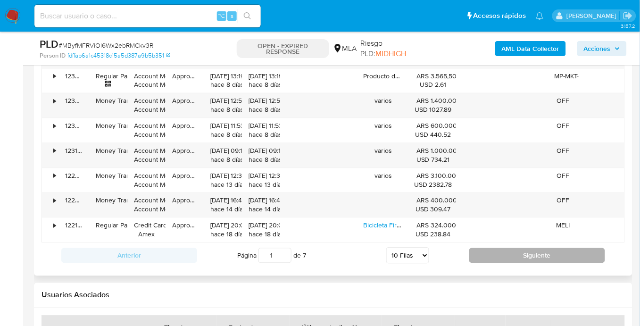
scroll to position [1233, 0]
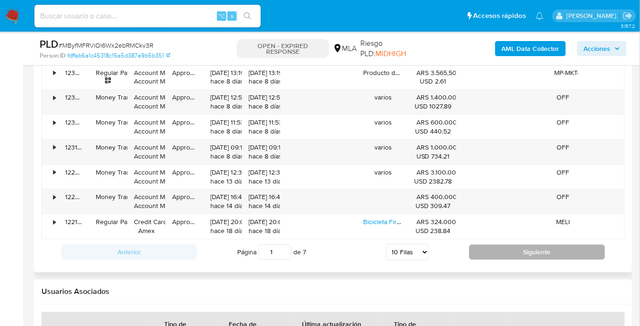
click at [518, 254] on button "Siguiente" at bounding box center [537, 252] width 136 height 15
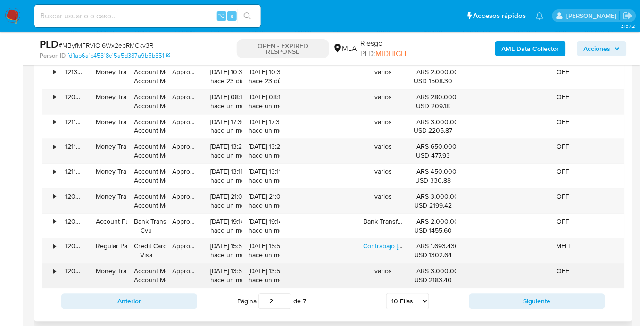
scroll to position [1190, 0]
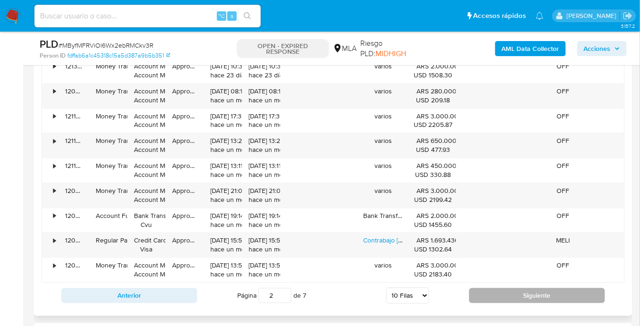
click at [517, 293] on button "Siguiente" at bounding box center [537, 295] width 136 height 15
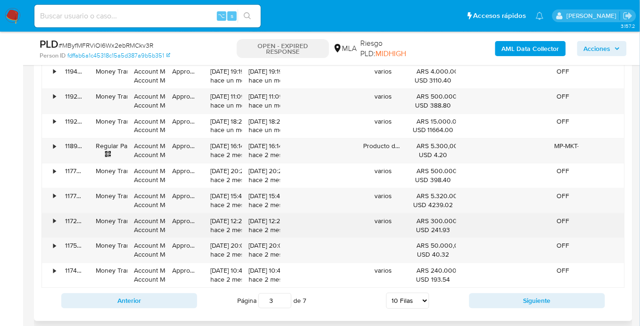
scroll to position [1179, 0]
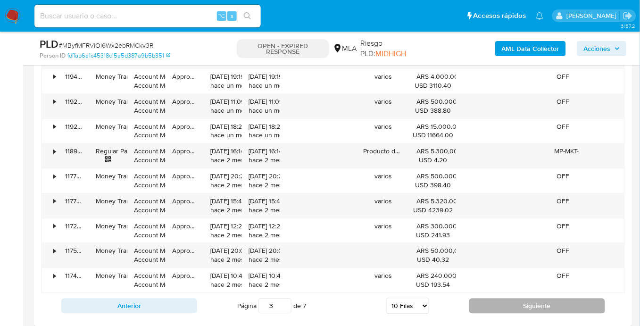
click at [500, 293] on button "Siguiente" at bounding box center [537, 305] width 136 height 15
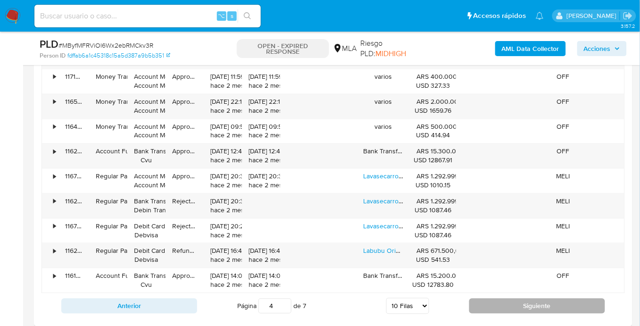
click at [501, 293] on button "Siguiente" at bounding box center [537, 305] width 136 height 15
type input "5"
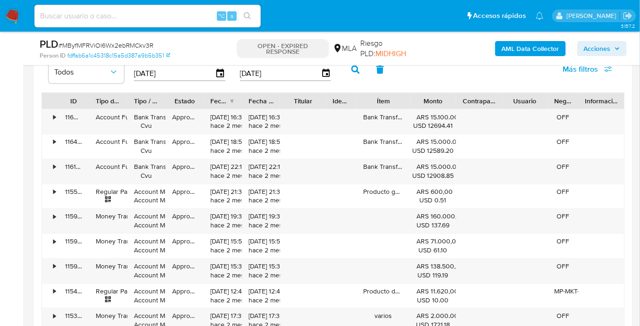
scroll to position [1109, 0]
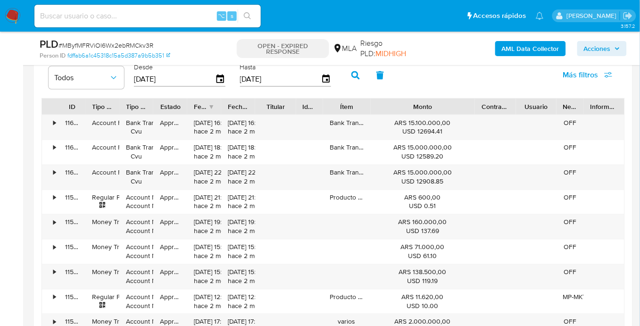
drag, startPoint x: 497, startPoint y: 104, endPoint x: 518, endPoint y: 102, distance: 20.4
click at [518, 102] on div "ID Tipo de operación Tipo / Método Estado Fecha de creación Fecha de aprobación…" at bounding box center [333, 107] width 582 height 16
click at [449, 127] on div "ARS 15.100.000,00 USD 12694.41" at bounding box center [422, 127] width 91 height 18
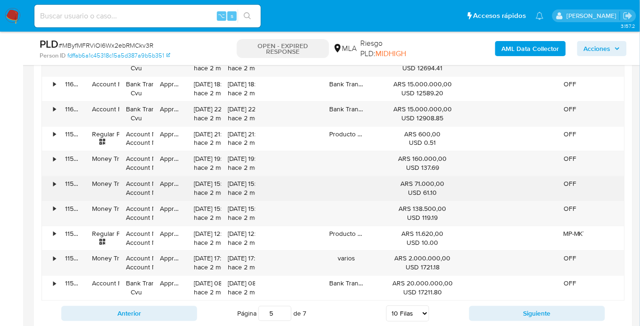
scroll to position [1186, 0]
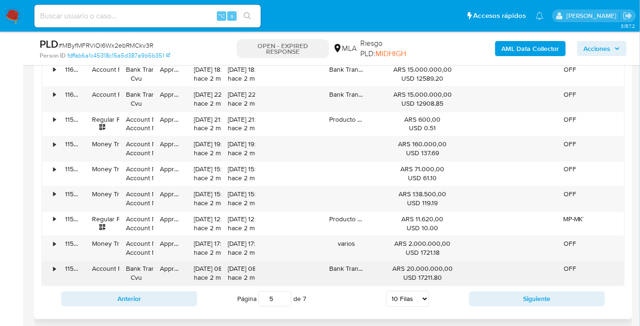
click at [427, 270] on div "ARS 20.000.000,00 USD 17211.80" at bounding box center [422, 274] width 91 height 18
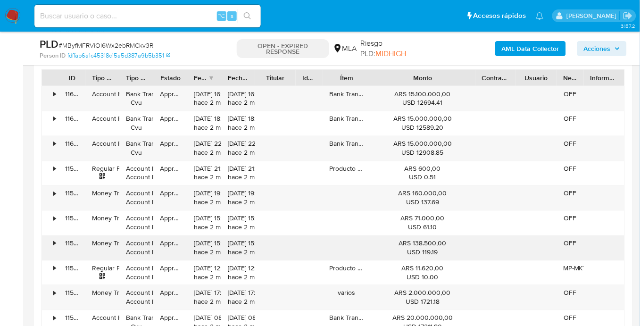
scroll to position [1032, 0]
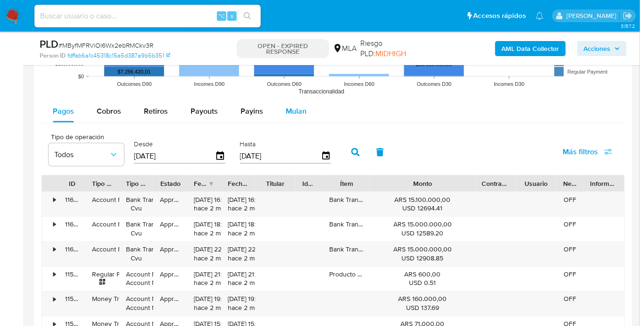
click at [293, 115] on span "Mulan" at bounding box center [296, 111] width 21 height 11
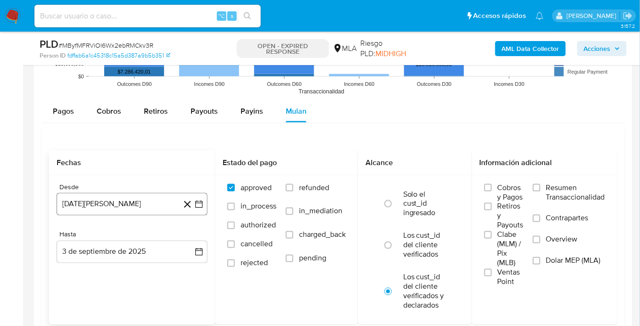
click at [133, 201] on button "3 de agosto de 2024" at bounding box center [132, 204] width 151 height 23
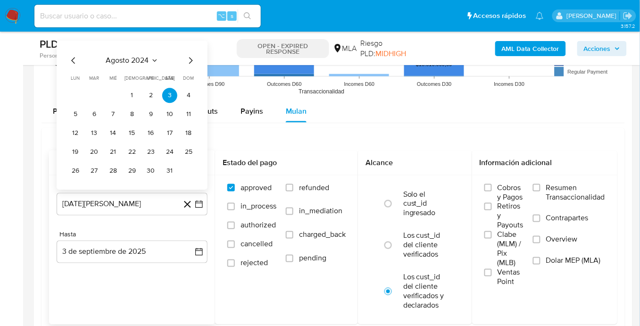
click at [146, 60] on span "agosto 2024" at bounding box center [127, 60] width 43 height 9
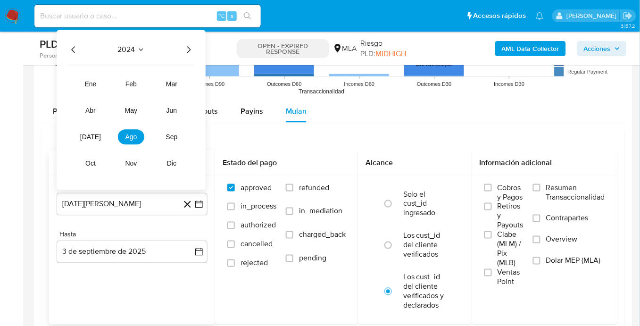
click at [190, 50] on icon "Año siguiente" at bounding box center [188, 49] width 11 height 11
click at [172, 112] on span "jun" at bounding box center [171, 111] width 11 height 8
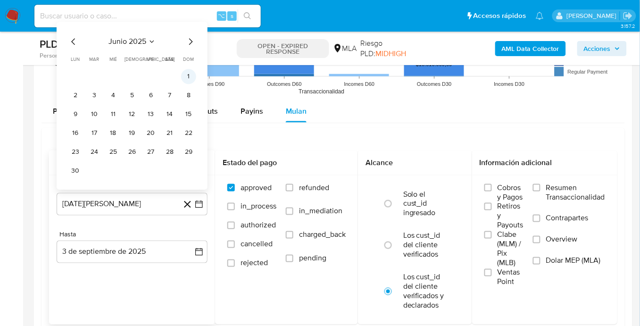
click at [191, 76] on button "1" at bounding box center [188, 76] width 15 height 15
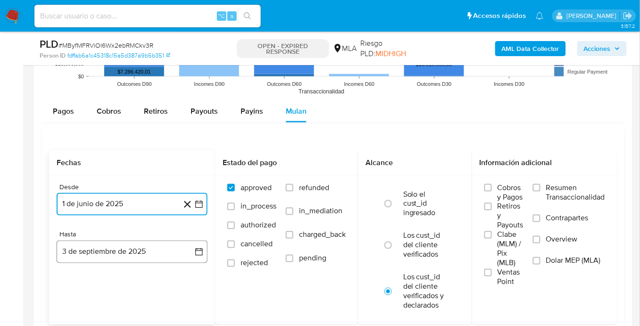
click at [142, 251] on button "3 de septiembre de 2025" at bounding box center [132, 251] width 151 height 23
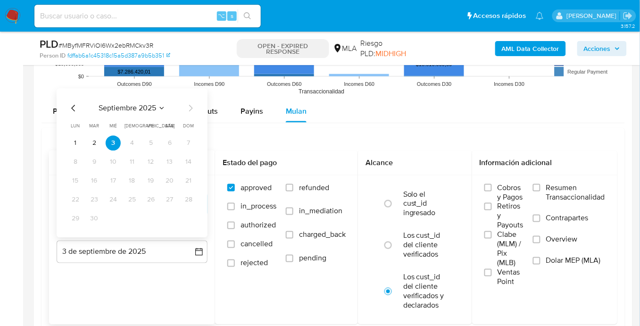
click at [74, 107] on icon "Mes anterior" at bounding box center [73, 108] width 11 height 11
click at [194, 216] on button "31" at bounding box center [188, 218] width 15 height 15
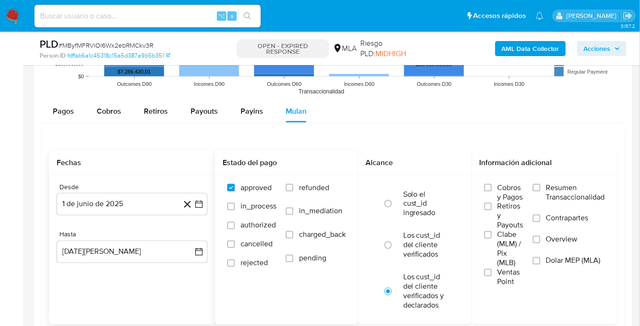
click at [307, 187] on span "refunded" at bounding box center [314, 187] width 30 height 9
click at [293, 187] on input "refunded" at bounding box center [290, 188] width 8 height 8
checkbox input "true"
click at [546, 259] on span "Dolar MEP (MLA)" at bounding box center [573, 260] width 55 height 9
click at [540, 259] on input "Dolar MEP (MLA)" at bounding box center [537, 261] width 8 height 8
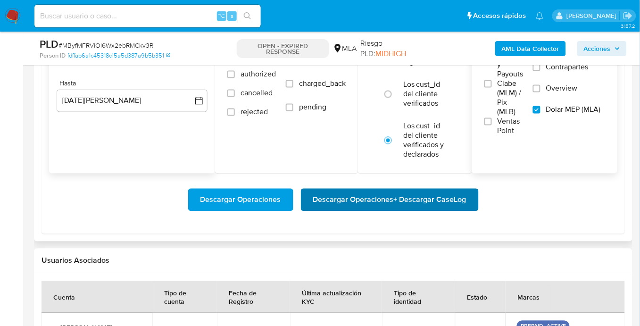
scroll to position [1184, 0]
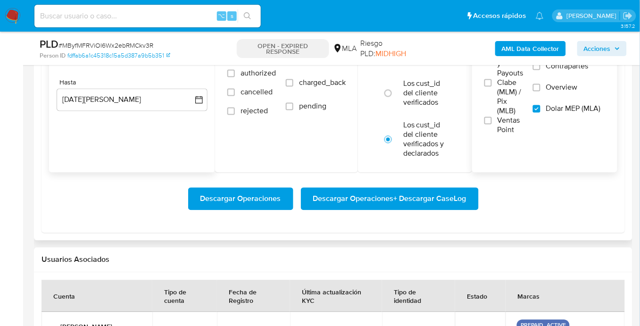
click at [386, 206] on span "Descargar Operaciones + Descargar CaseLog" at bounding box center [389, 199] width 153 height 21
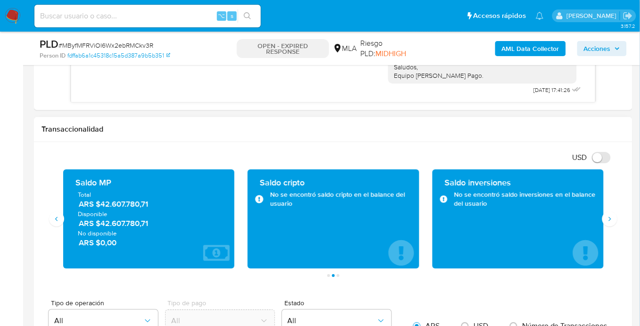
scroll to position [611, 0]
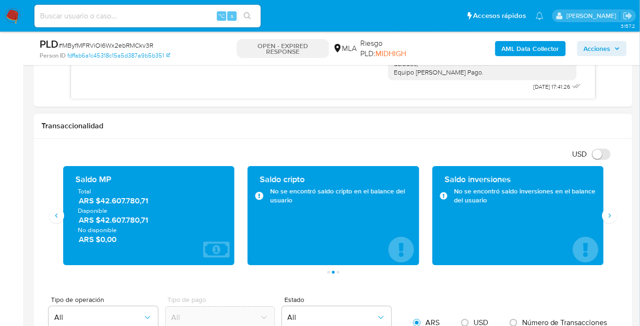
click at [56, 215] on icon "Anterior" at bounding box center [56, 216] width 2 height 4
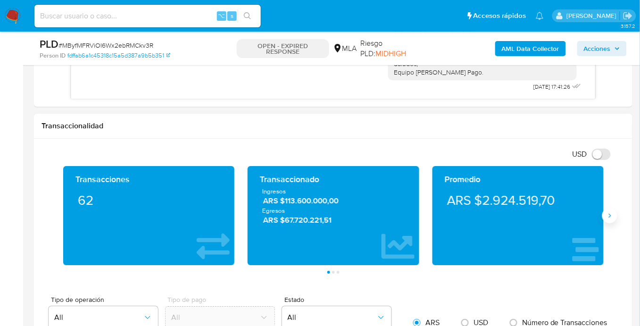
click at [610, 217] on icon "Siguiente" at bounding box center [610, 216] width 8 height 8
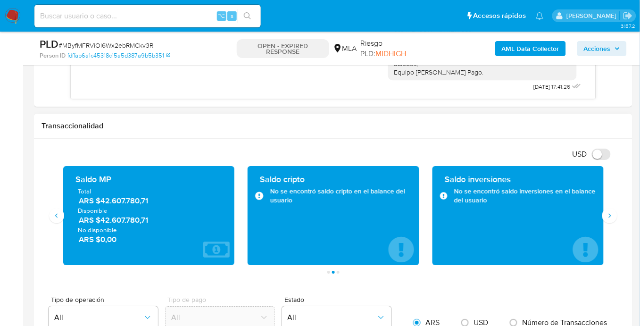
click at [610, 259] on div "Transacciones 62 Transaccionado Ingresos ARS $113.600.000,00 Egresos ARS $67.72…" at bounding box center [332, 220] width 583 height 108
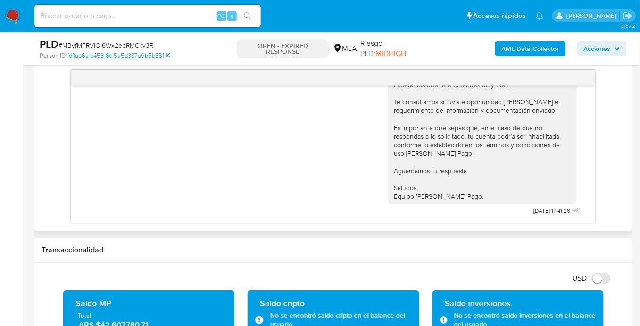
scroll to position [478, 0]
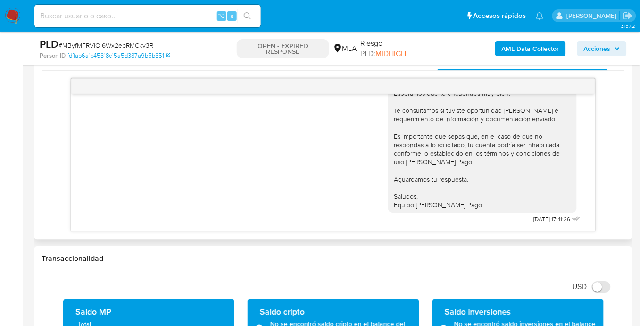
click at [606, 133] on div "Hola Hugo, En función de las operaciones registradas en tu cuenta de Mercado Pa…" at bounding box center [332, 154] width 583 height 153
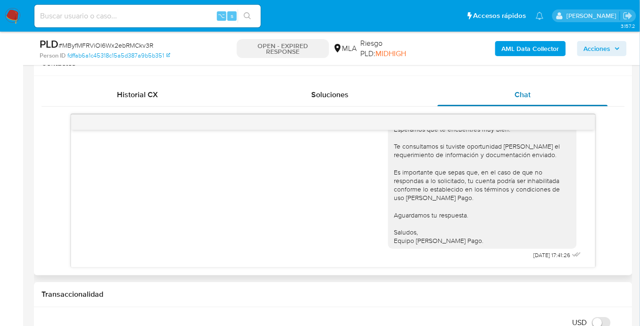
scroll to position [405, 0]
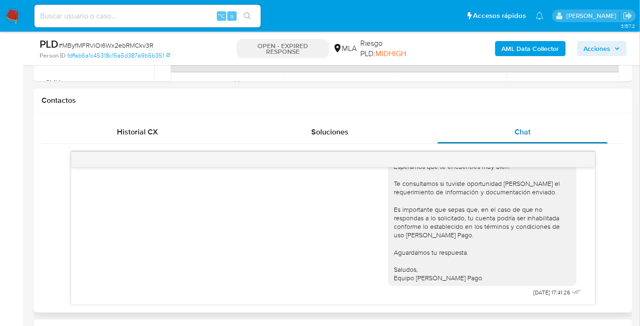
click at [555, 129] on div "Chat" at bounding box center [523, 132] width 170 height 23
click at [610, 132] on div "Historial CX Soluciones Chat" at bounding box center [332, 132] width 583 height 23
click at [591, 133] on div "Chat" at bounding box center [523, 132] width 170 height 23
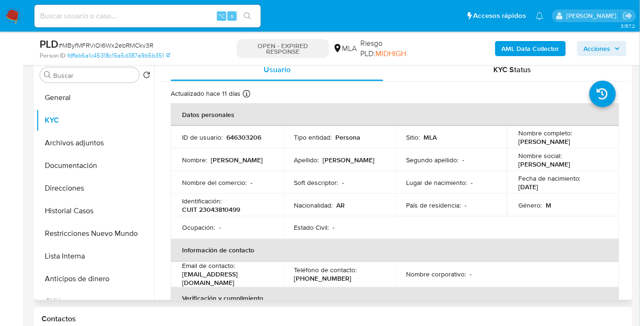
scroll to position [186, 0]
click at [374, 147] on td "Tipo entidad : Persona" at bounding box center [339, 137] width 112 height 23
click at [277, 77] on div "Usuario" at bounding box center [277, 70] width 213 height 23
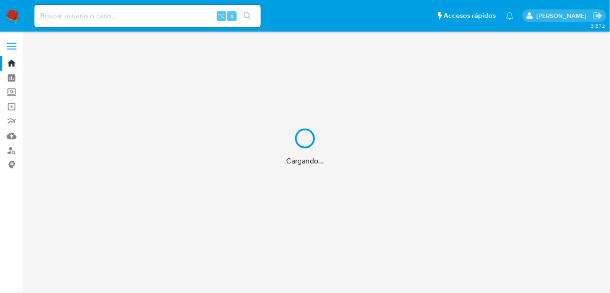
click at [12, 149] on div "Cargando..." at bounding box center [305, 146] width 610 height 293
click at [8, 150] on div "Cargando..." at bounding box center [305, 146] width 610 height 293
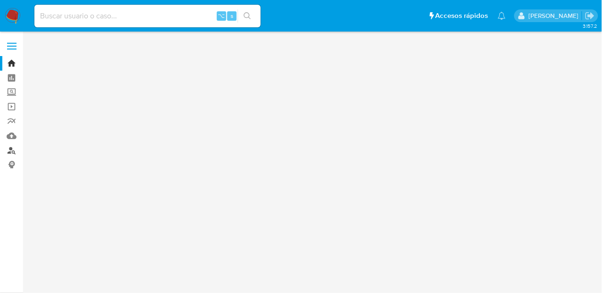
click at [12, 154] on link "Buscador de personas" at bounding box center [56, 150] width 112 height 15
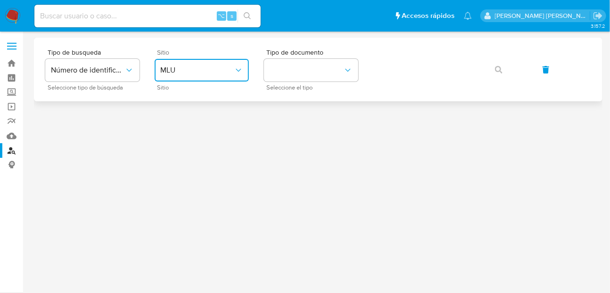
click at [208, 72] on span "MLU" at bounding box center [197, 70] width 74 height 9
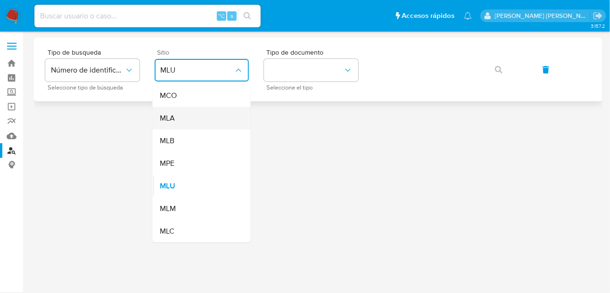
click at [188, 117] on div "MLA" at bounding box center [198, 118] width 77 height 23
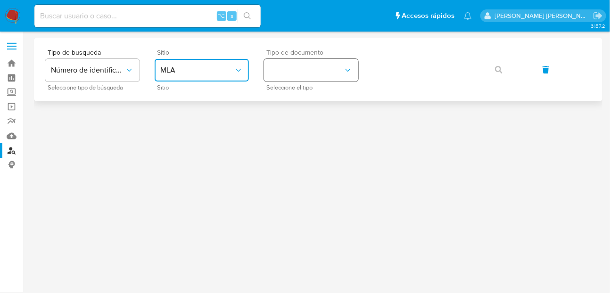
click at [301, 74] on button "identificationType" at bounding box center [311, 70] width 94 height 23
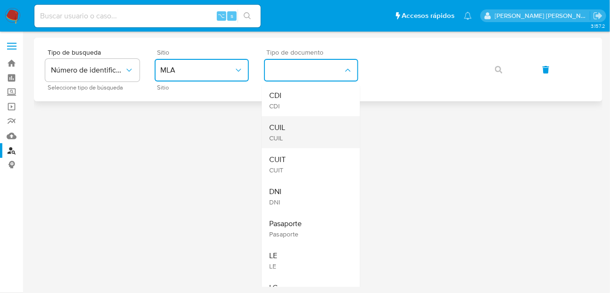
click at [298, 131] on div "CUIL CUIL" at bounding box center [308, 132] width 77 height 32
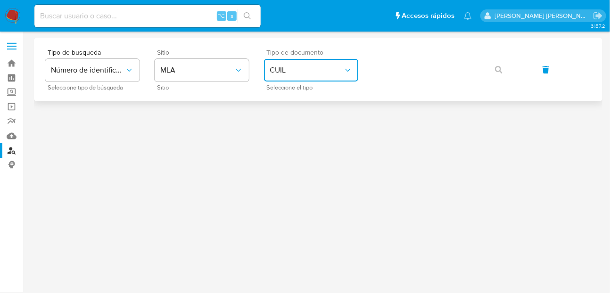
click at [302, 76] on button "CUIL" at bounding box center [311, 70] width 94 height 23
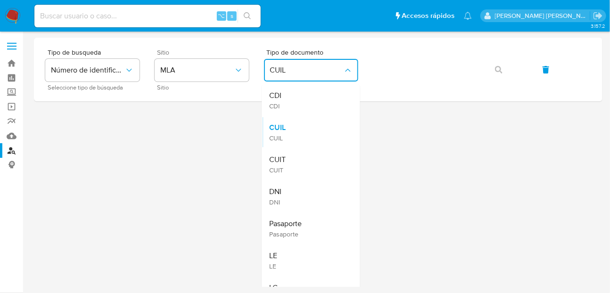
click at [289, 160] on div "CUIT CUIT" at bounding box center [308, 165] width 77 height 32
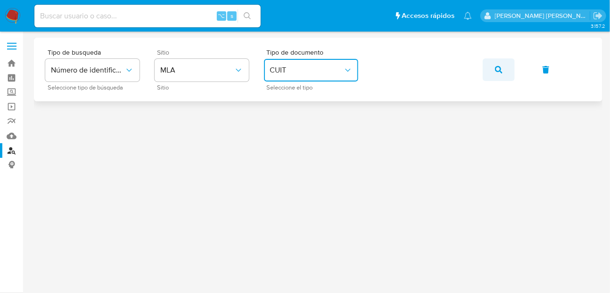
click at [486, 70] on button "button" at bounding box center [499, 69] width 32 height 23
